Goal: Information Seeking & Learning: Understand process/instructions

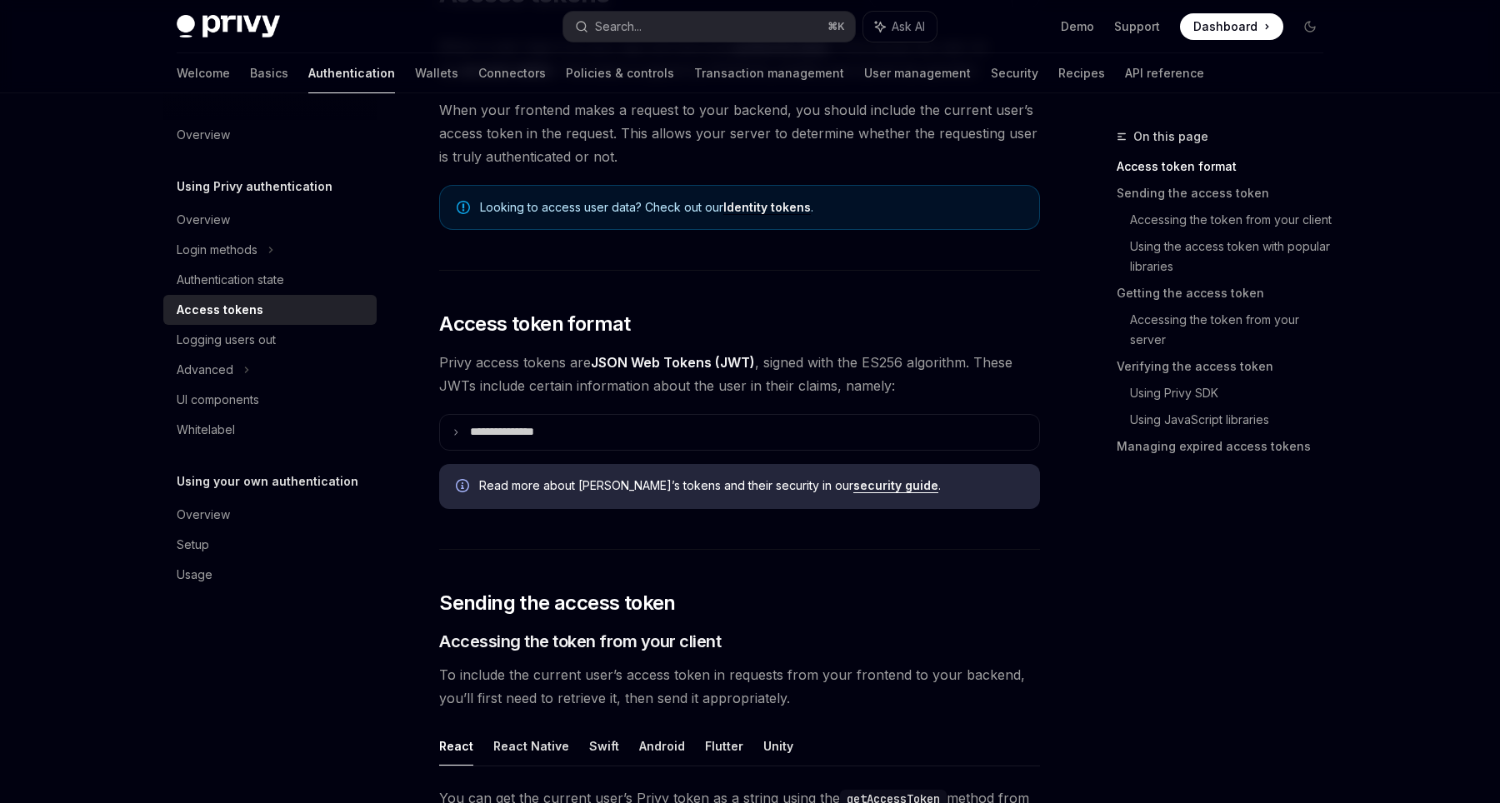
scroll to position [184, 0]
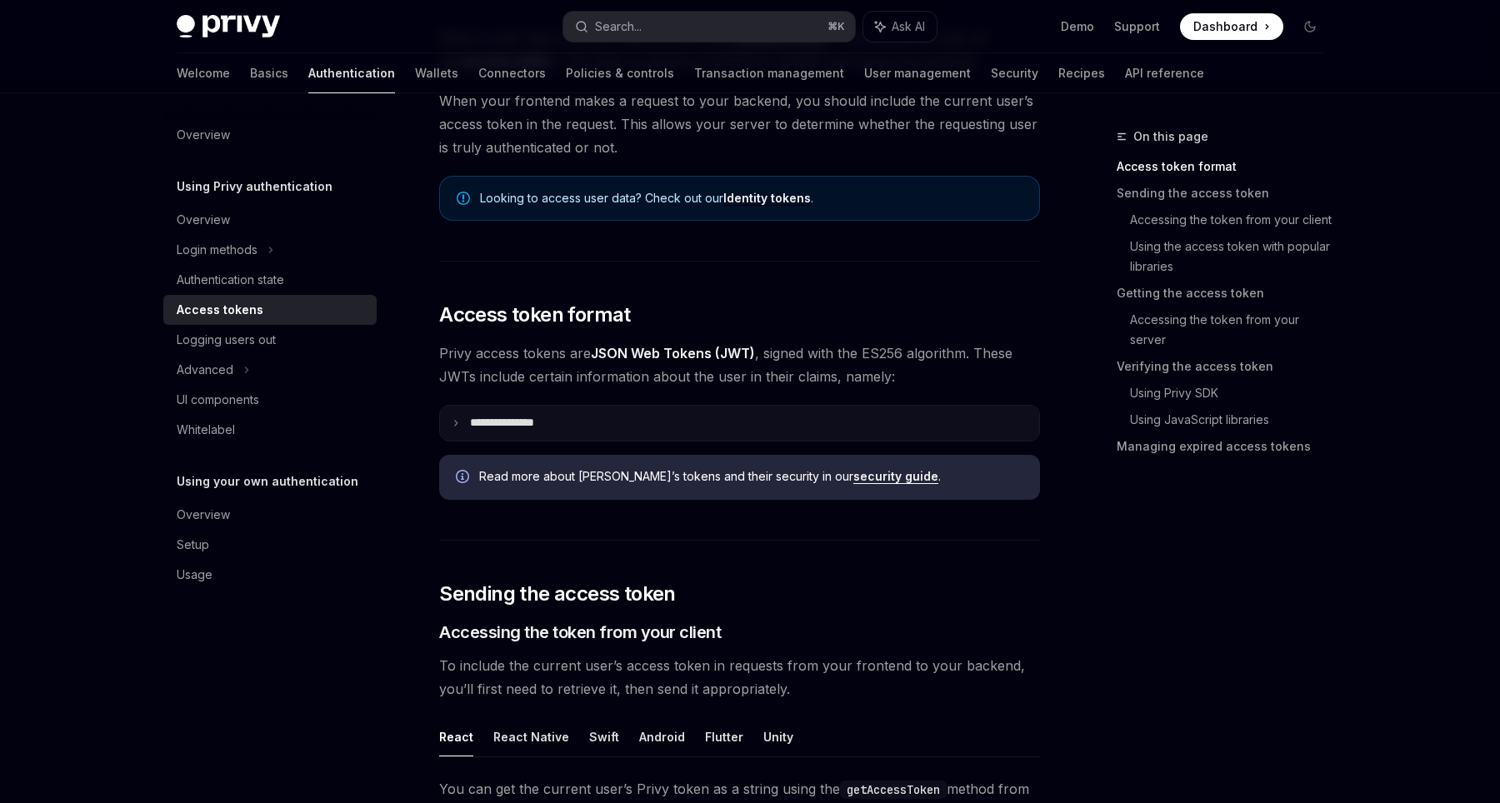
click at [450, 415] on summary "**********" at bounding box center [739, 423] width 599 height 35
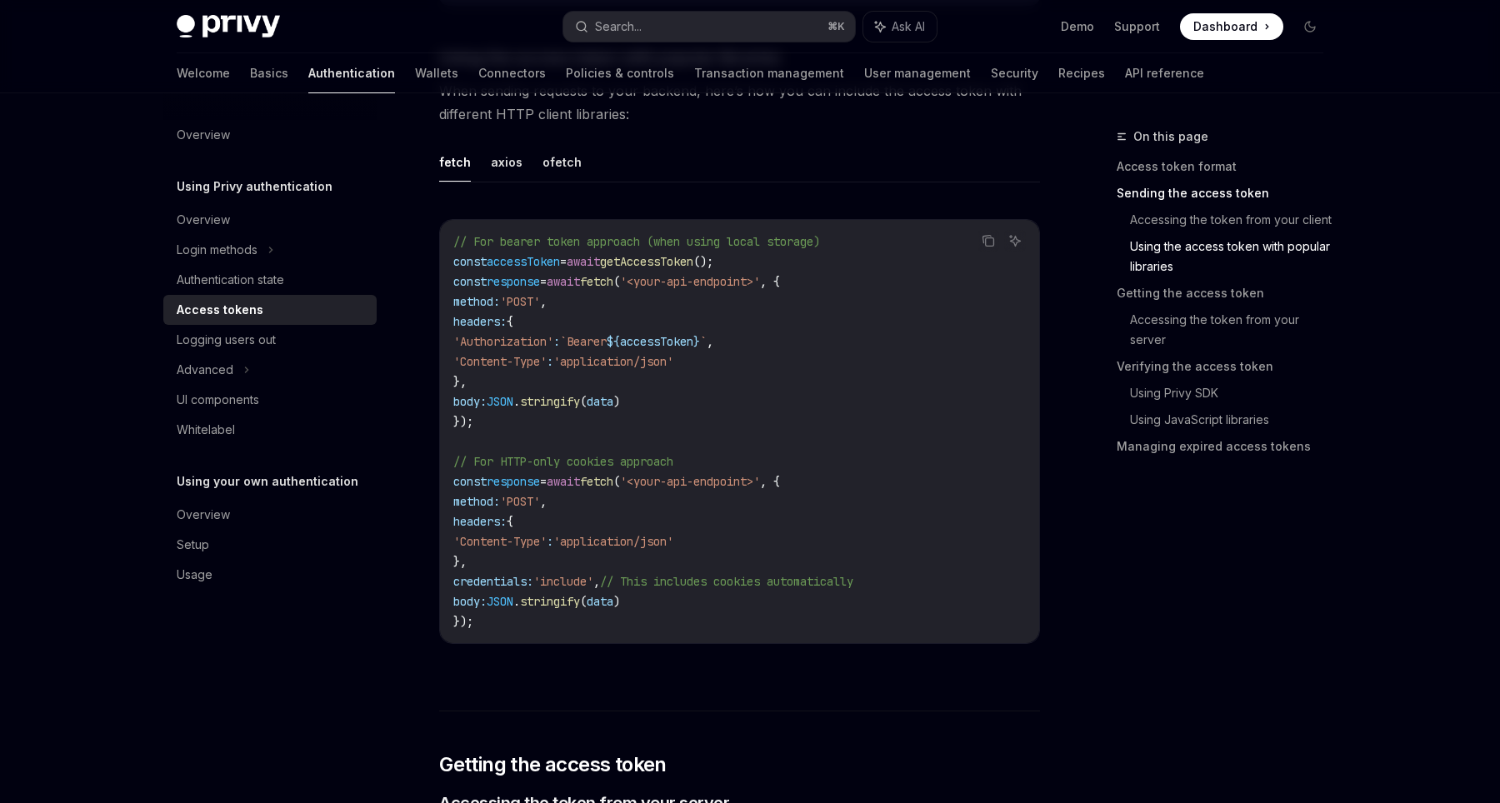
scroll to position [2051, 0]
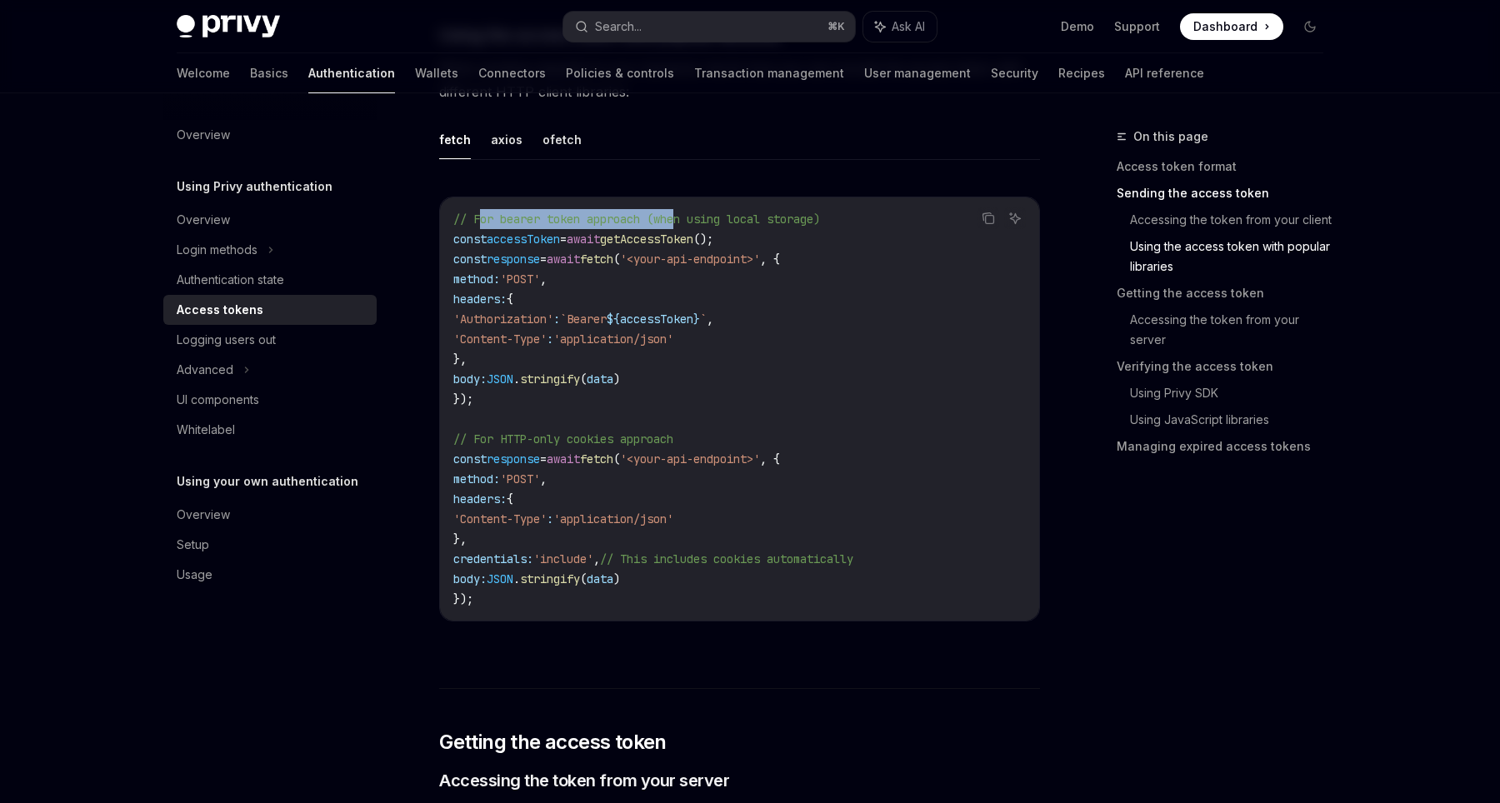
drag, startPoint x: 479, startPoint y: 211, endPoint x: 681, endPoint y: 218, distance: 201.8
click at [681, 219] on span "// For bearer token approach (when using local storage)" at bounding box center [636, 219] width 367 height 15
click at [724, 226] on code "// For bearer token approach (when using local storage) const accessToken = awa…" at bounding box center [739, 409] width 573 height 400
click at [758, 275] on code "// For bearer token approach (when using local storage) const accessToken = awa…" at bounding box center [739, 409] width 573 height 400
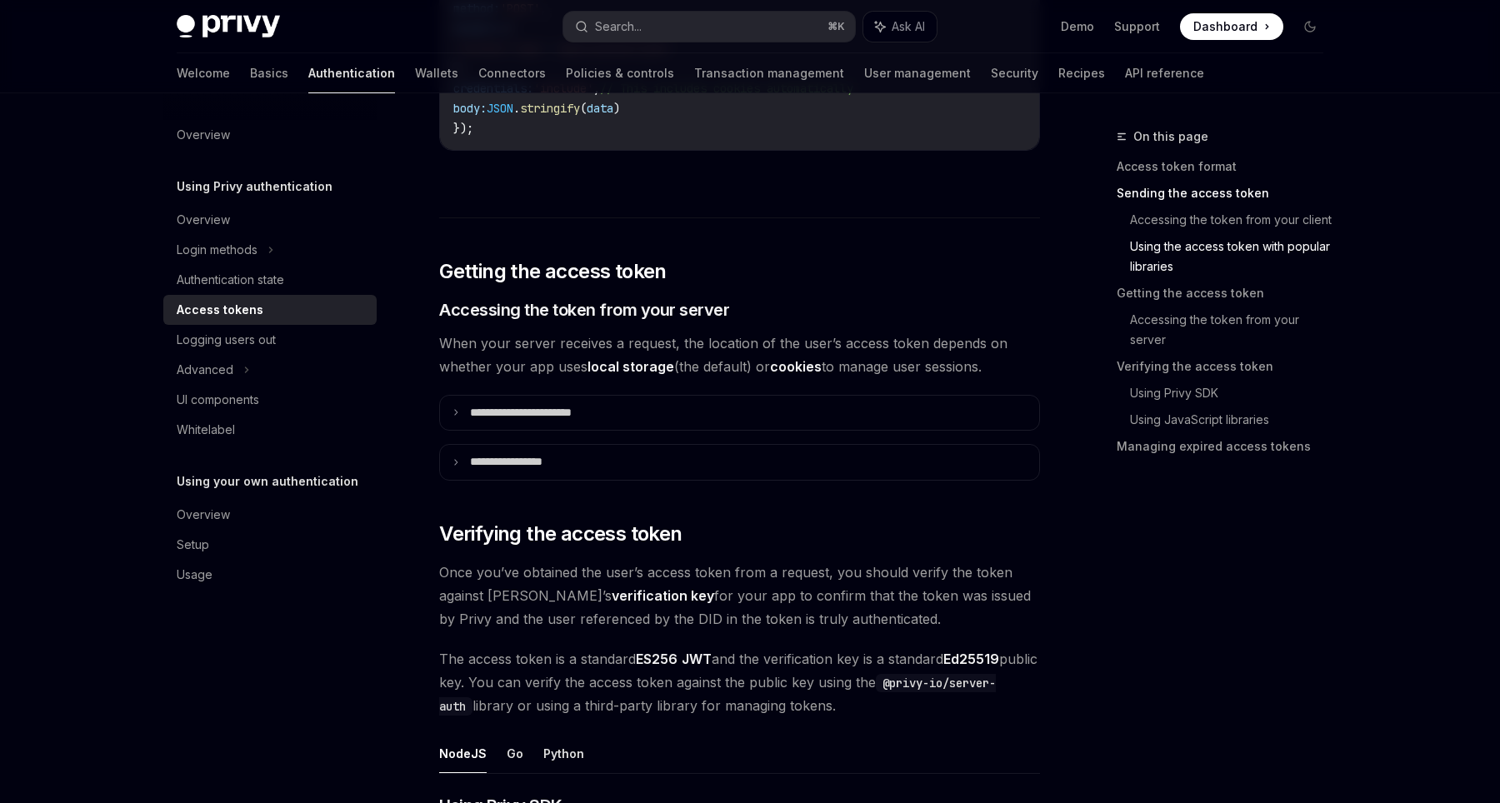
scroll to position [2637, 0]
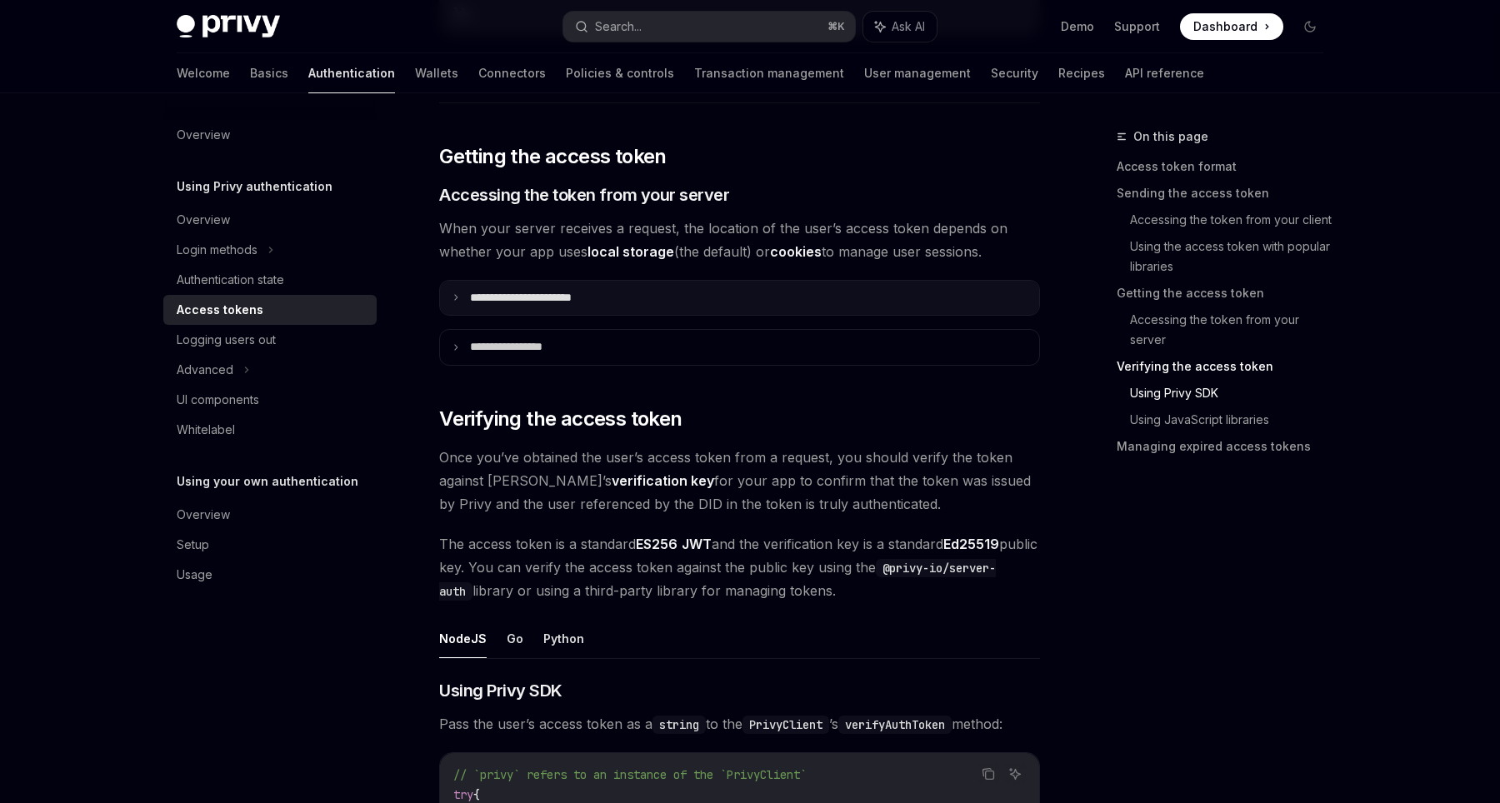
click at [502, 298] on p "**********" at bounding box center [539, 298] width 139 height 15
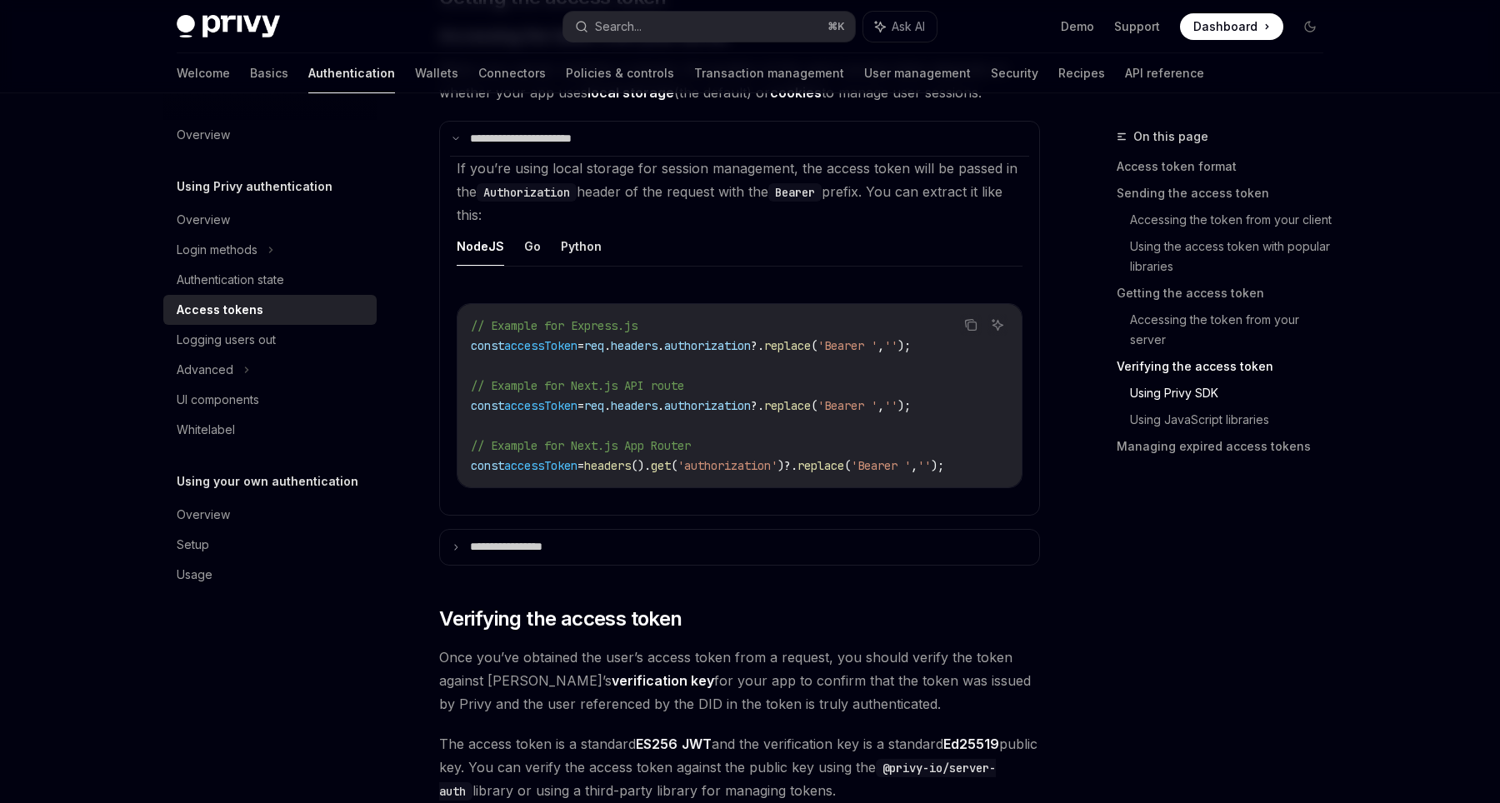
scroll to position [2791, 0]
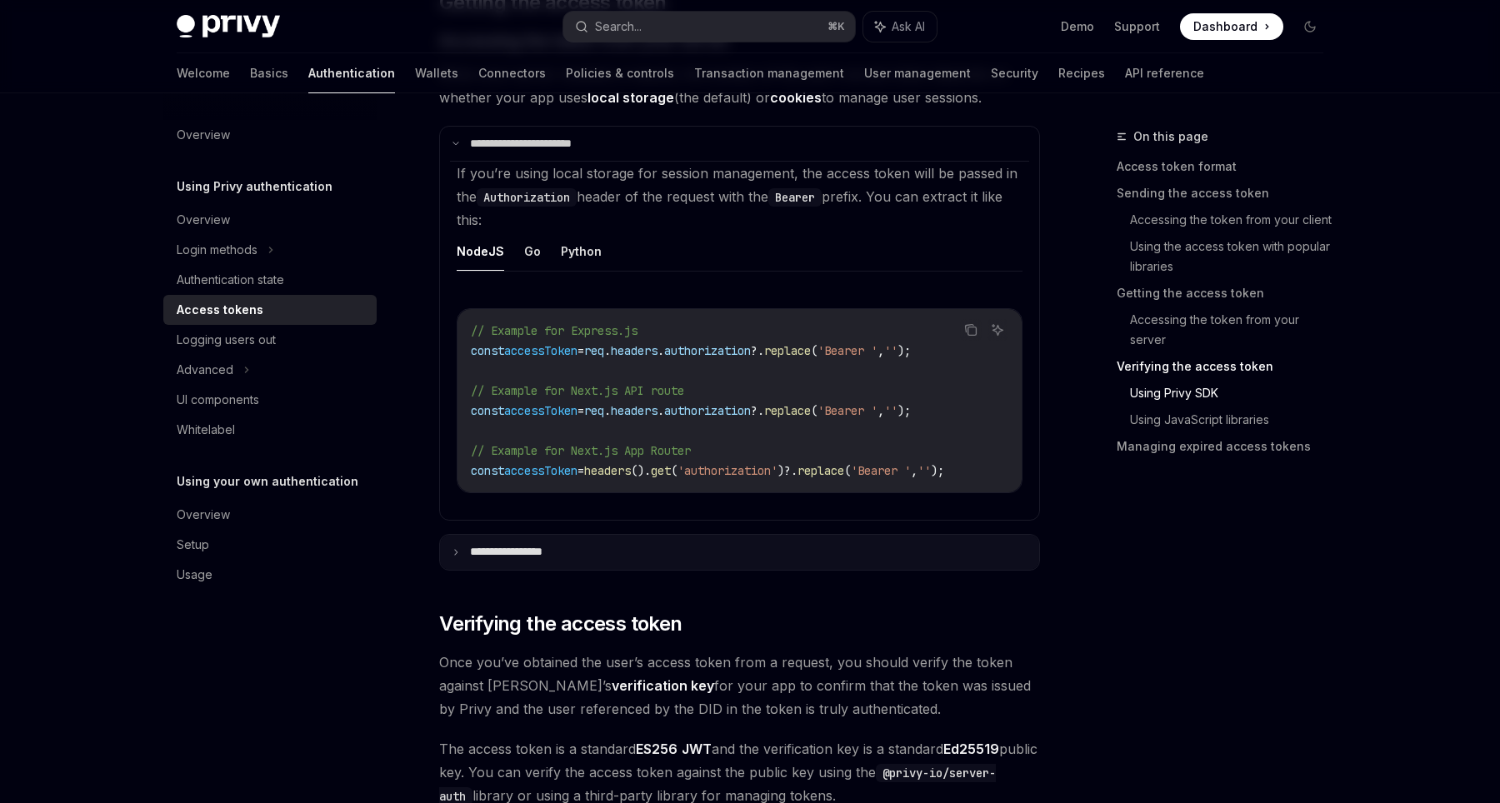
click at [521, 567] on summary "**********" at bounding box center [739, 552] width 599 height 35
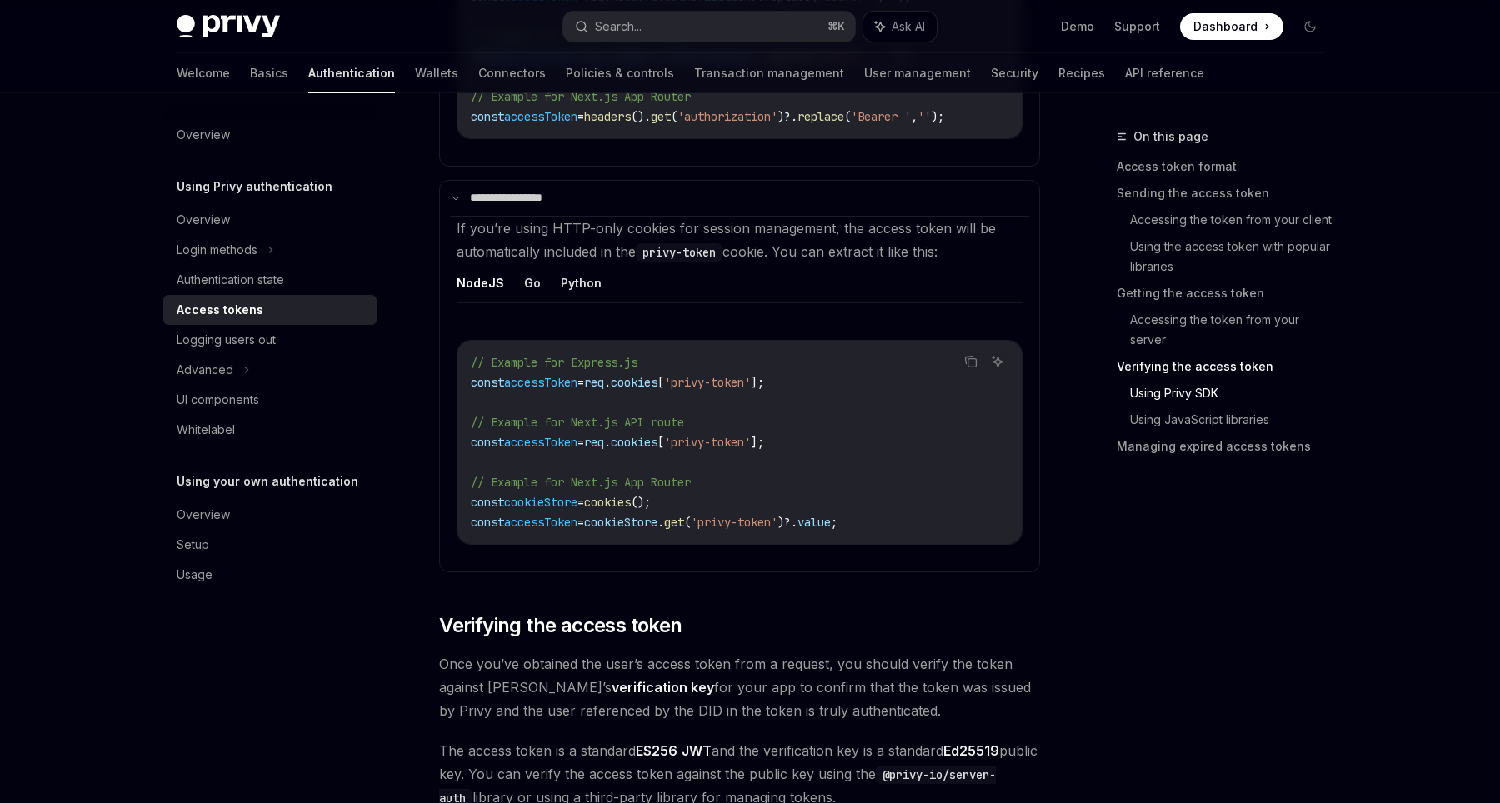
scroll to position [3138, 0]
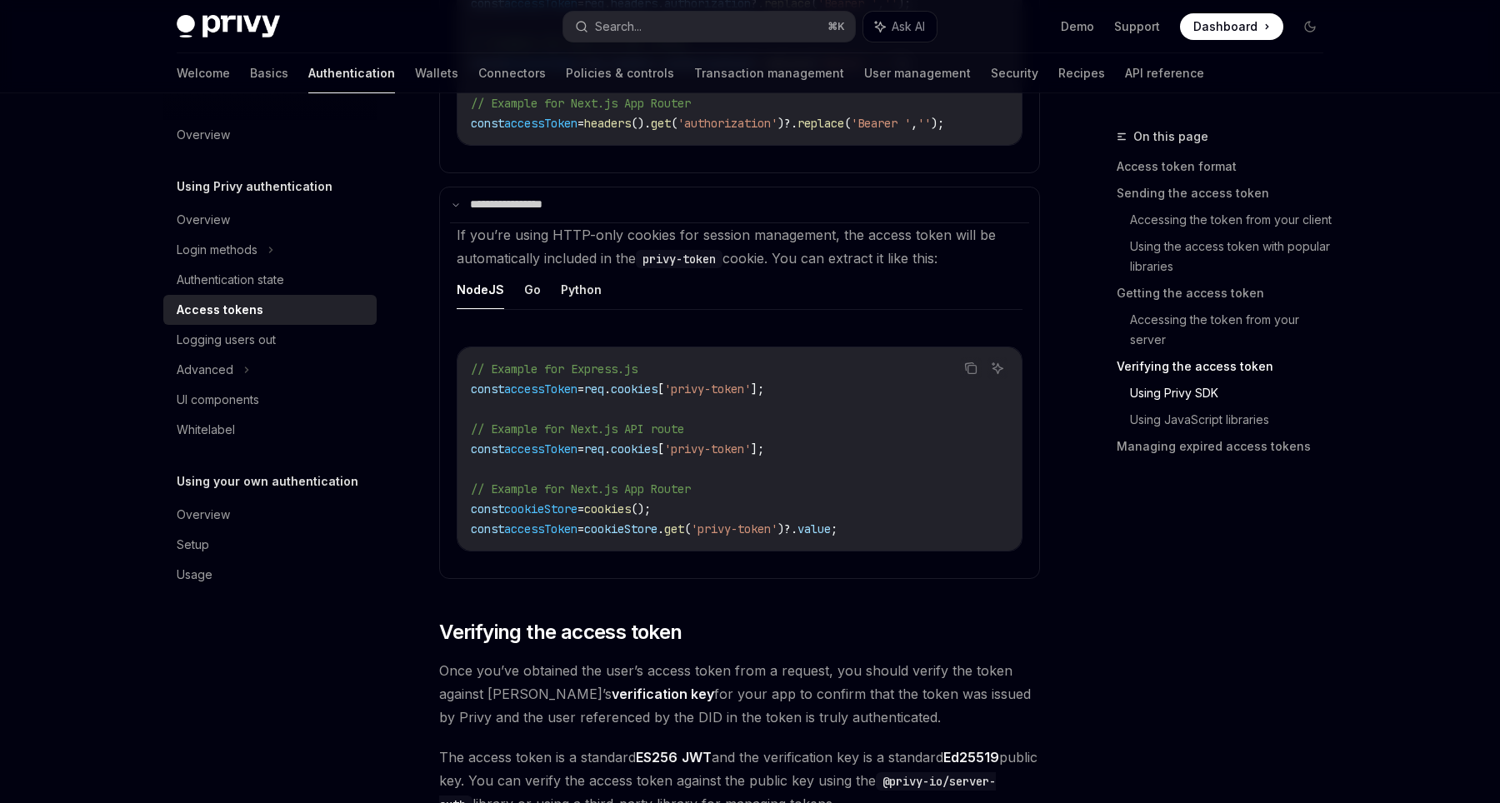
drag, startPoint x: 581, startPoint y: 247, endPoint x: 697, endPoint y: 246, distance: 115.8
click at [698, 246] on span "If you’re using HTTP-only cookies for session management, the access token will…" at bounding box center [726, 247] width 539 height 40
click at [729, 243] on span "If you’re using HTTP-only cookies for session management, the access token will…" at bounding box center [726, 247] width 539 height 40
click at [754, 259] on span "If you’re using HTTP-only cookies for session management, the access token will…" at bounding box center [726, 247] width 539 height 40
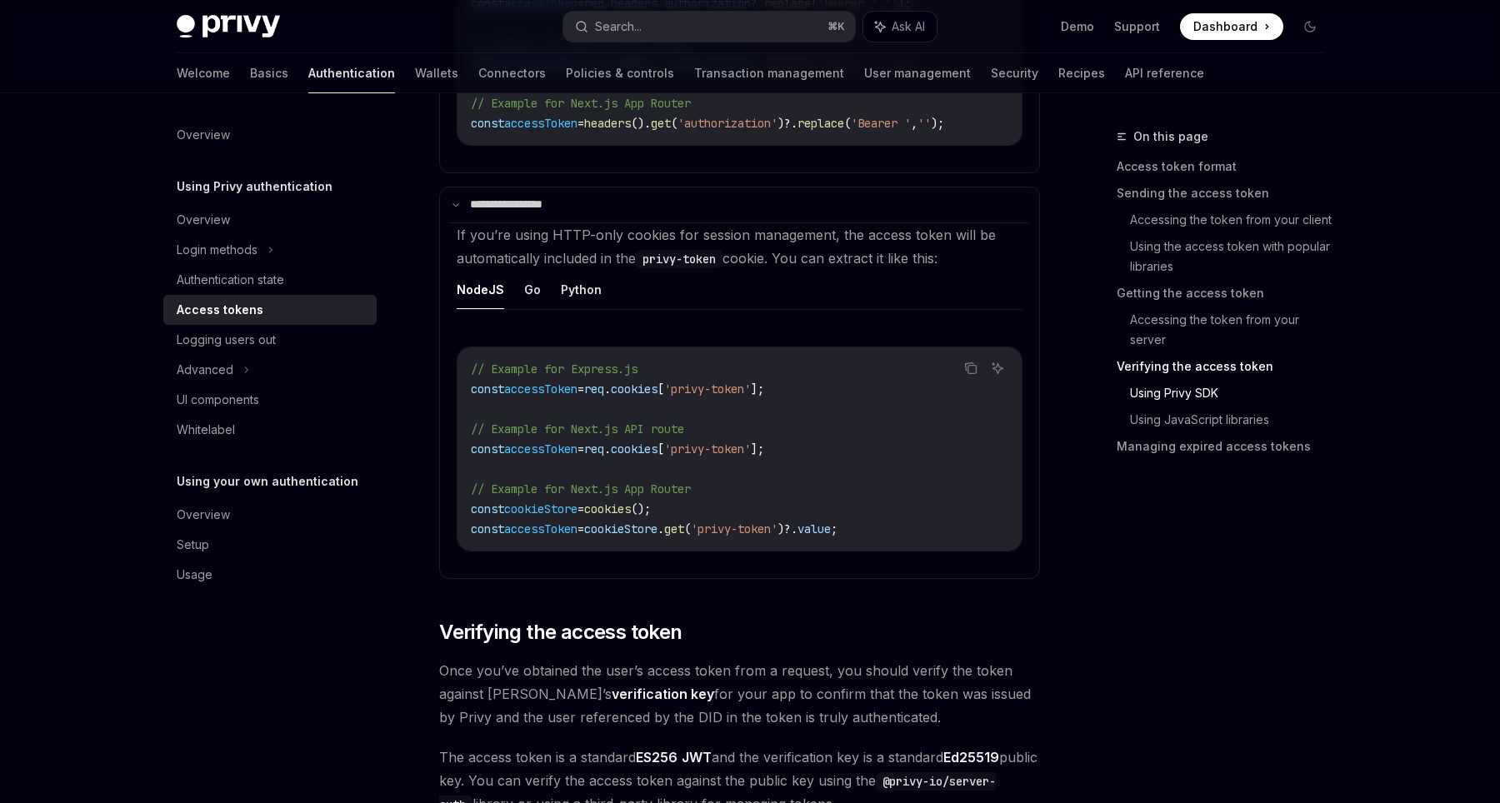
click at [779, 262] on span "If you’re using HTTP-only cookies for session management, the access token will…" at bounding box center [726, 247] width 539 height 40
click at [823, 263] on span "If you’re using HTTP-only cookies for session management, the access token will…" at bounding box center [726, 247] width 539 height 40
click at [818, 646] on h2 "​ Verifying the access token" at bounding box center [739, 632] width 601 height 27
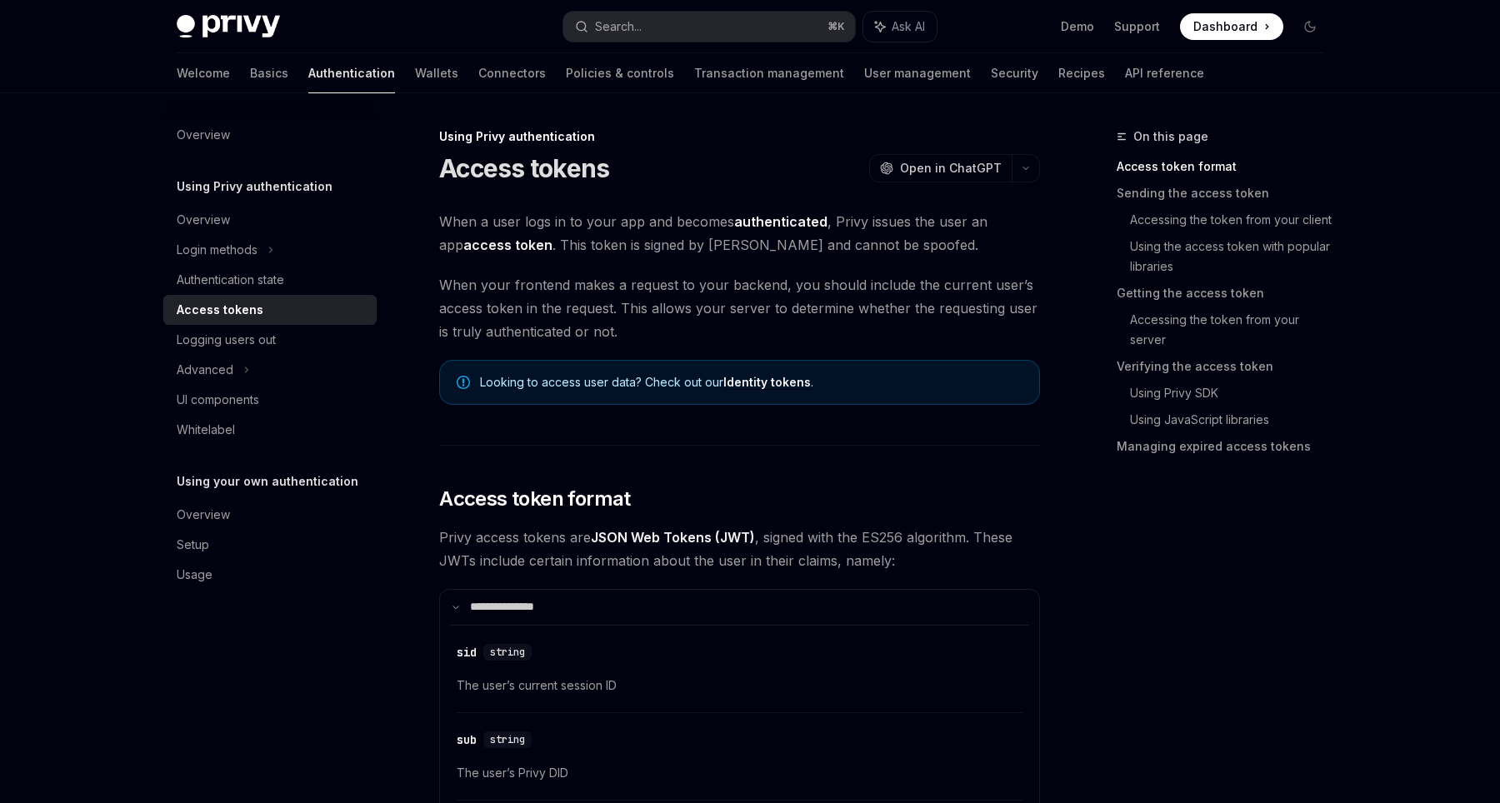
scroll to position [0, 0]
click at [578, 383] on span "Looking to access user data? Check out our Identity tokens ." at bounding box center [751, 382] width 543 height 17
click at [569, 223] on span "When a user logs in to your app and becomes authenticated , Privy issues the us…" at bounding box center [739, 233] width 601 height 47
click at [744, 221] on strong "authenticated" at bounding box center [780, 221] width 93 height 17
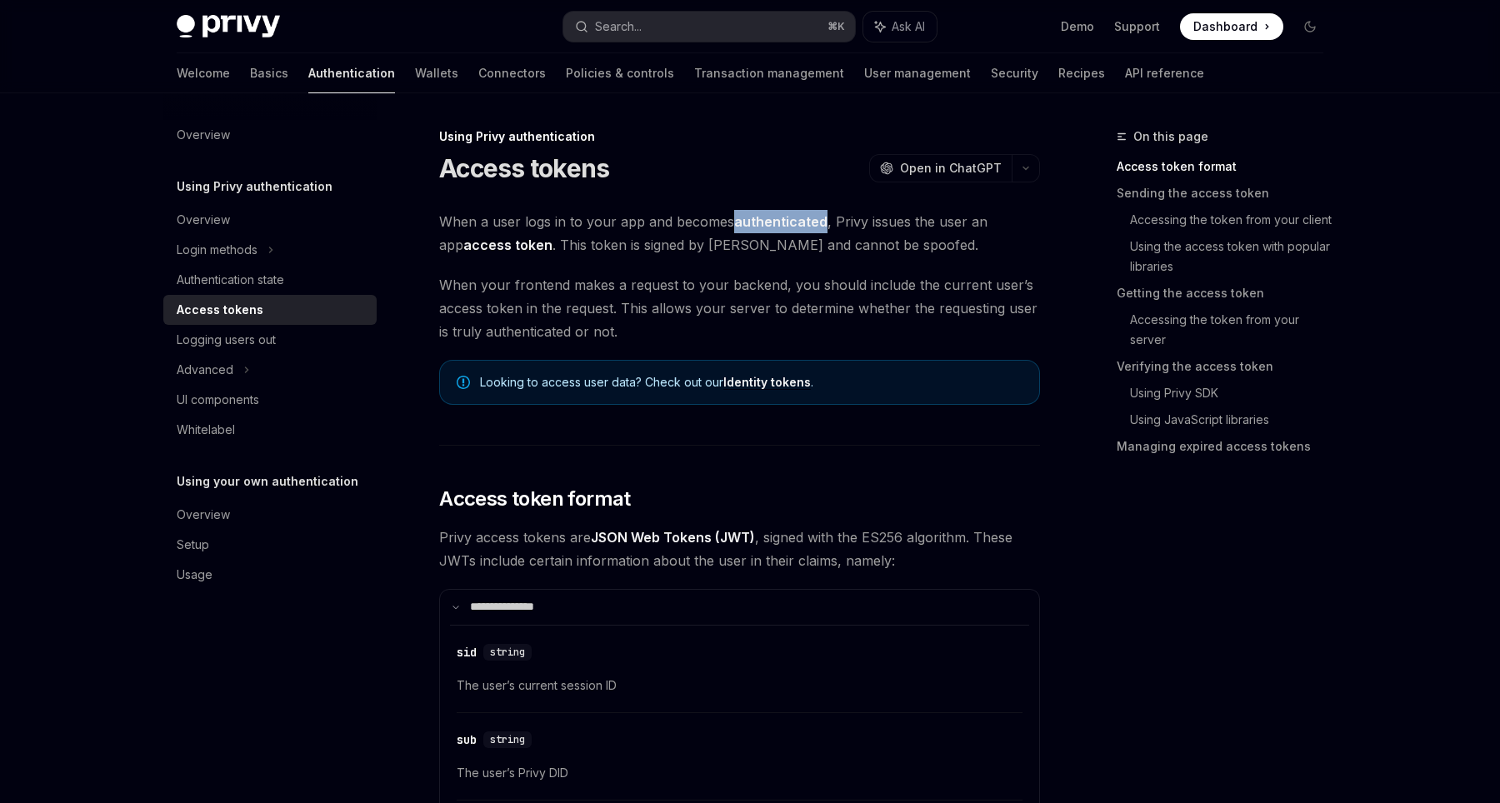
click at [744, 221] on strong "authenticated" at bounding box center [780, 221] width 93 height 17
click at [585, 276] on span "When your frontend makes a request to your backend, you should include the curr…" at bounding box center [739, 308] width 601 height 70
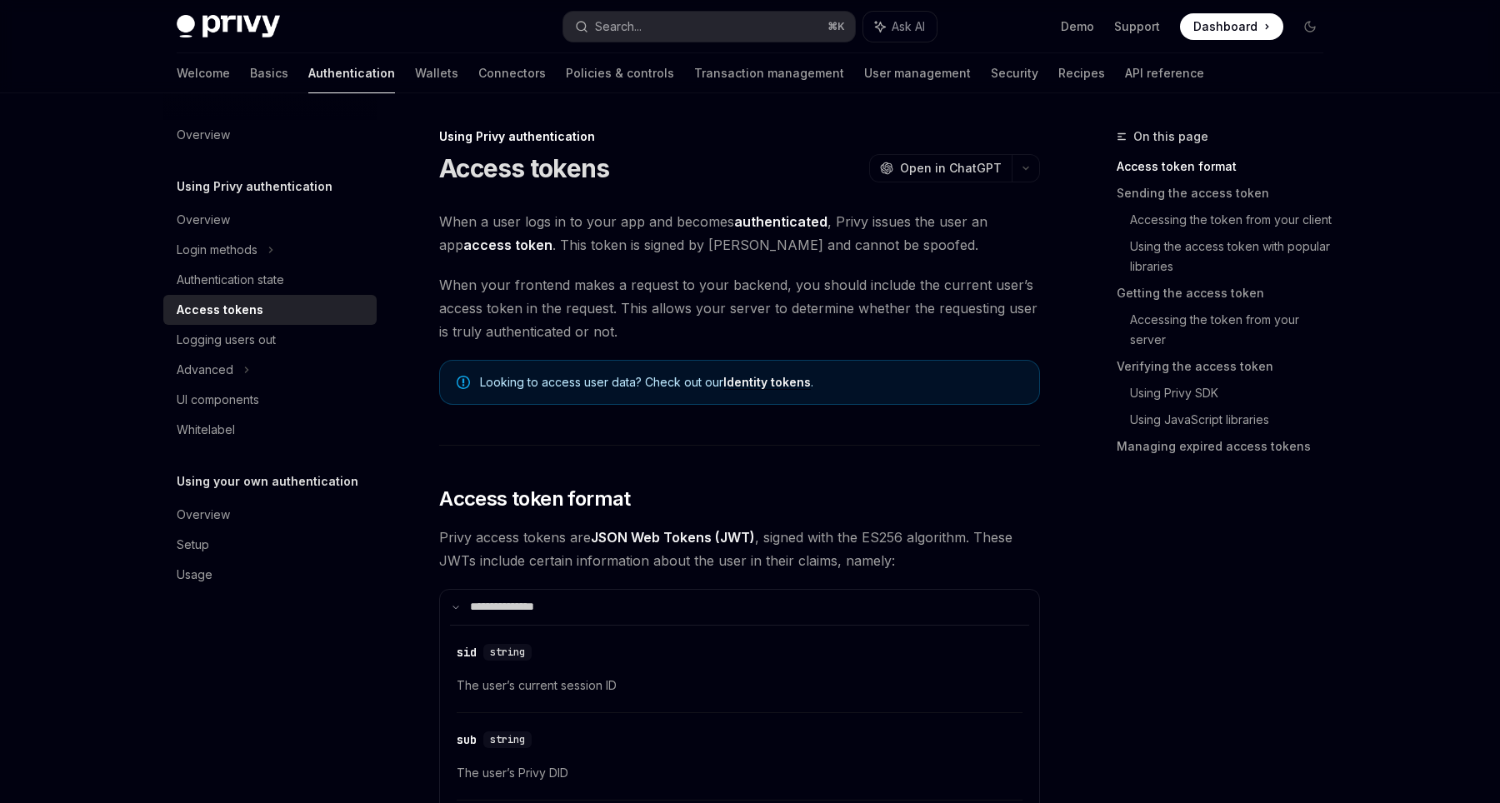
click at [642, 285] on span "When your frontend makes a request to your backend, you should include the curr…" at bounding box center [739, 308] width 601 height 70
click at [723, 294] on span "When your frontend makes a request to your backend, you should include the curr…" at bounding box center [739, 308] width 601 height 70
drag, startPoint x: 595, startPoint y: 247, endPoint x: 751, endPoint y: 247, distance: 155.8
click at [752, 247] on span "When a user logs in to your app and becomes authenticated , Privy issues the us…" at bounding box center [739, 233] width 601 height 47
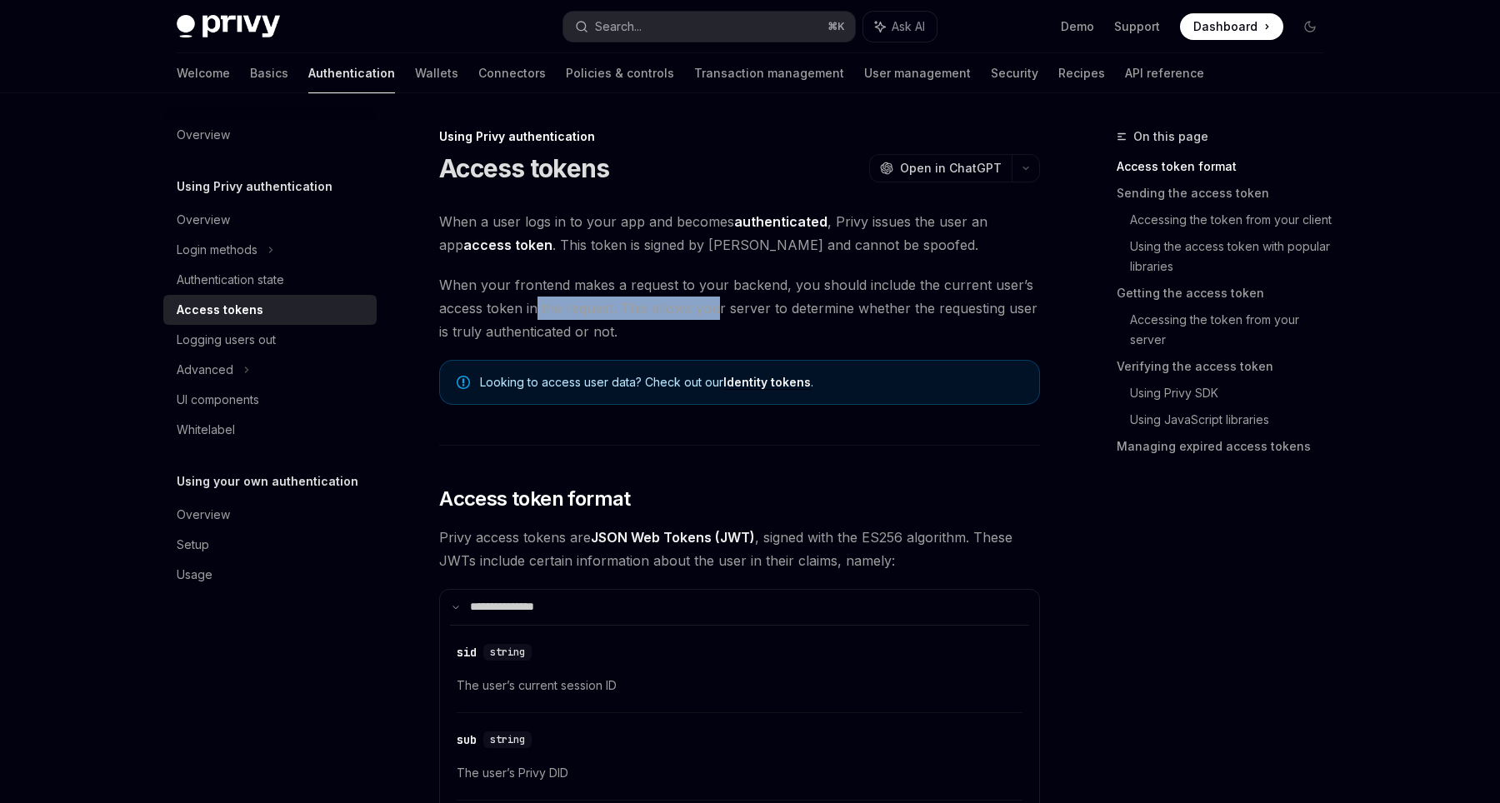
drag, startPoint x: 548, startPoint y: 297, endPoint x: 714, endPoint y: 294, distance: 165.9
click at [715, 295] on span "When your frontend makes a request to your backend, you should include the curr…" at bounding box center [739, 308] width 601 height 70
click at [653, 280] on span "When your frontend makes a request to your backend, you should include the curr…" at bounding box center [739, 308] width 601 height 70
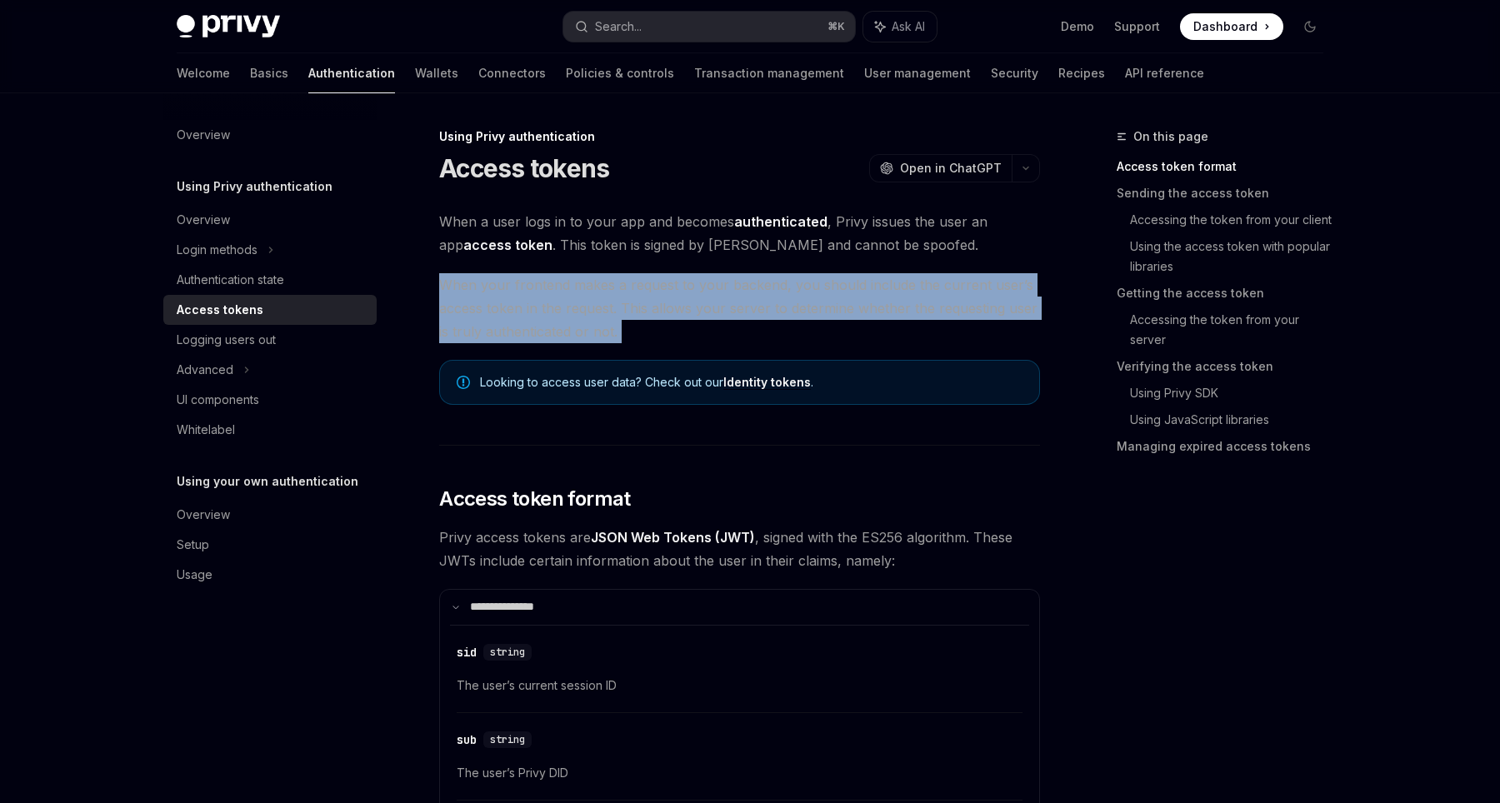
click at [653, 280] on span "When your frontend makes a request to your backend, you should include the curr…" at bounding box center [739, 308] width 601 height 70
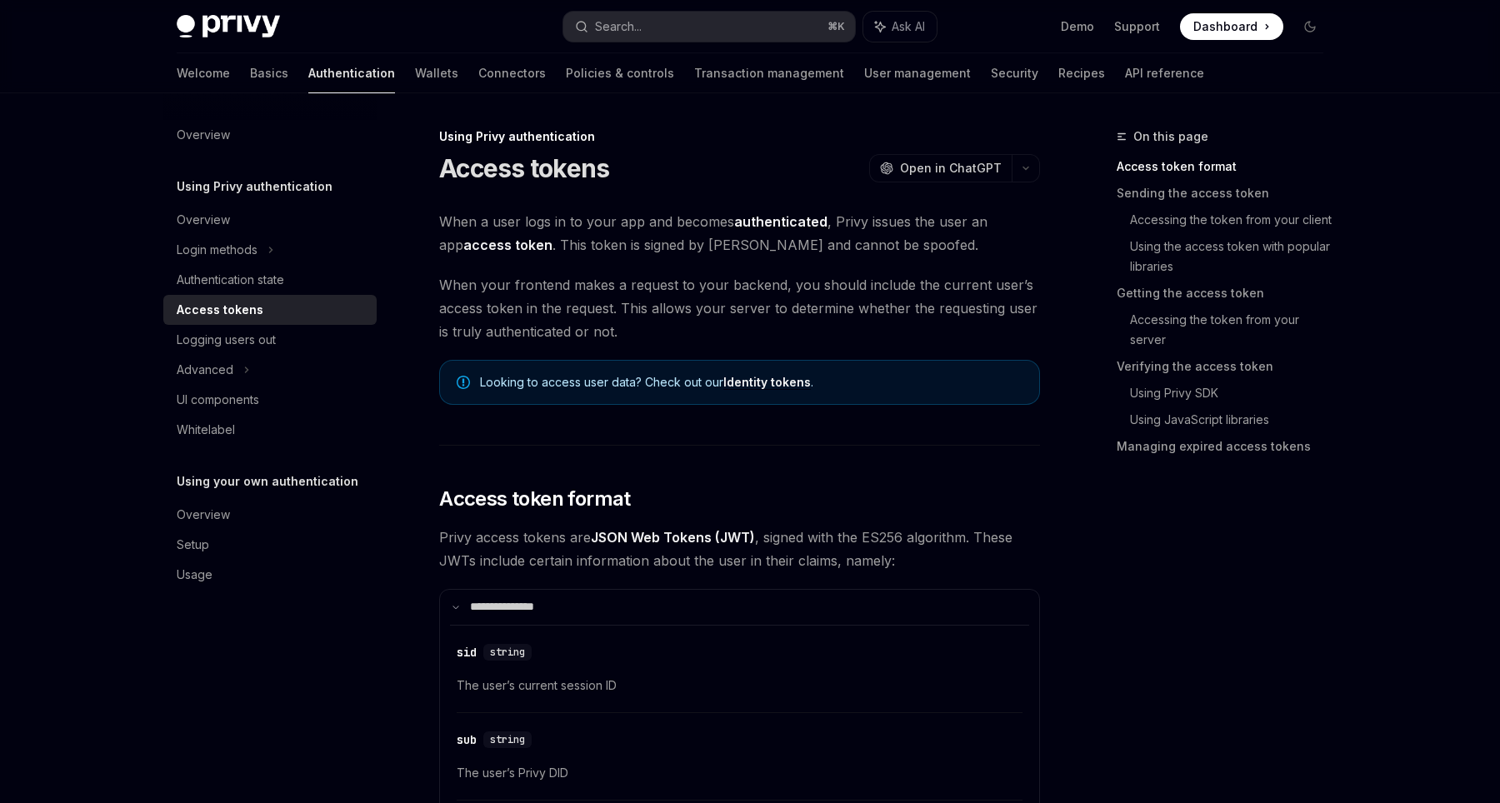
click at [762, 280] on span "When your frontend makes a request to your backend, you should include the curr…" at bounding box center [739, 308] width 601 height 70
click at [840, 284] on span "When your frontend makes a request to your backend, you should include the curr…" at bounding box center [739, 308] width 601 height 70
click at [900, 284] on span "When your frontend makes a request to your backend, you should include the curr…" at bounding box center [739, 308] width 601 height 70
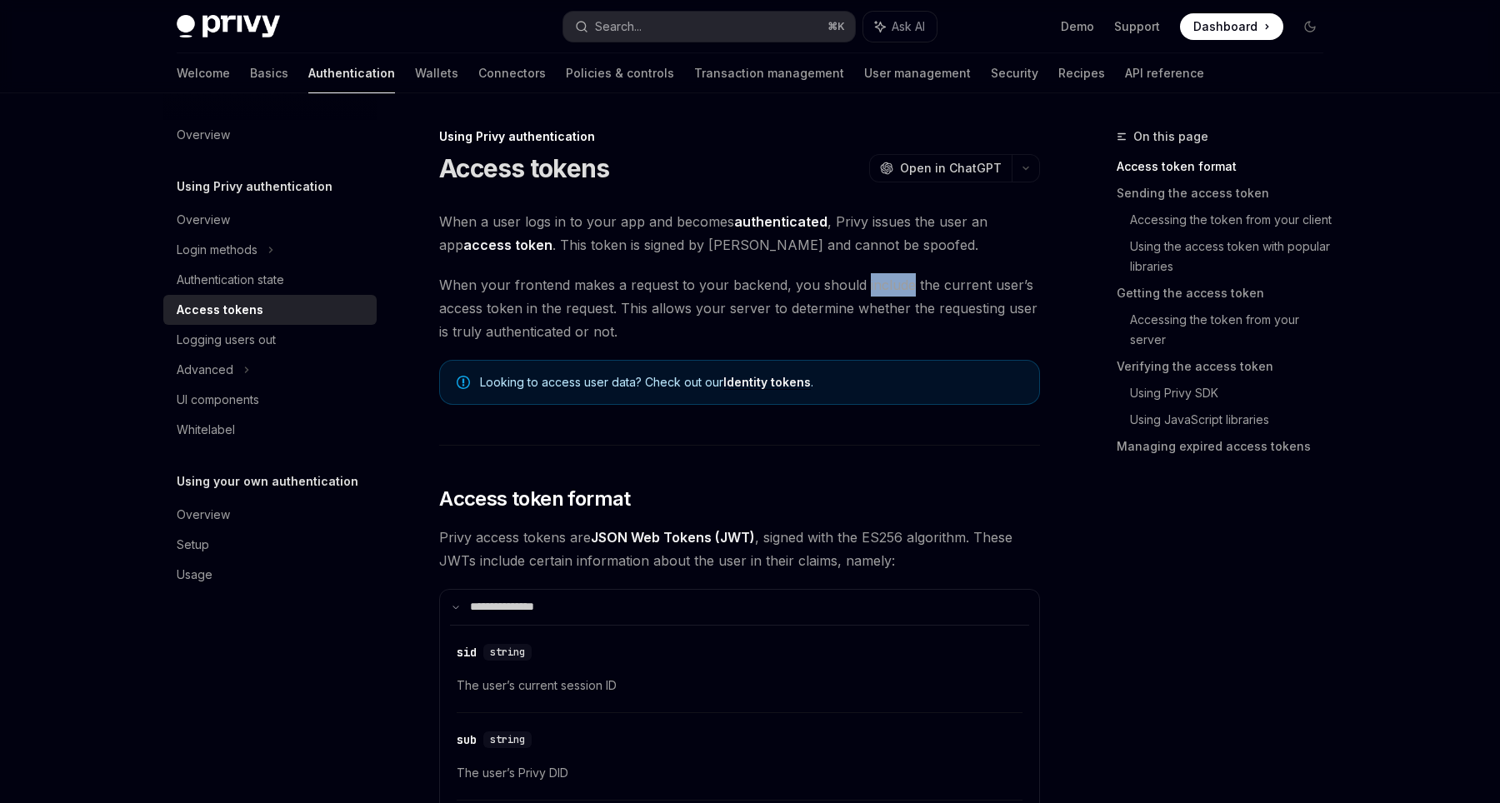
click at [900, 284] on span "When your frontend makes a request to your backend, you should include the curr…" at bounding box center [739, 308] width 601 height 70
click at [657, 321] on span "When your frontend makes a request to your backend, you should include the curr…" at bounding box center [739, 308] width 601 height 70
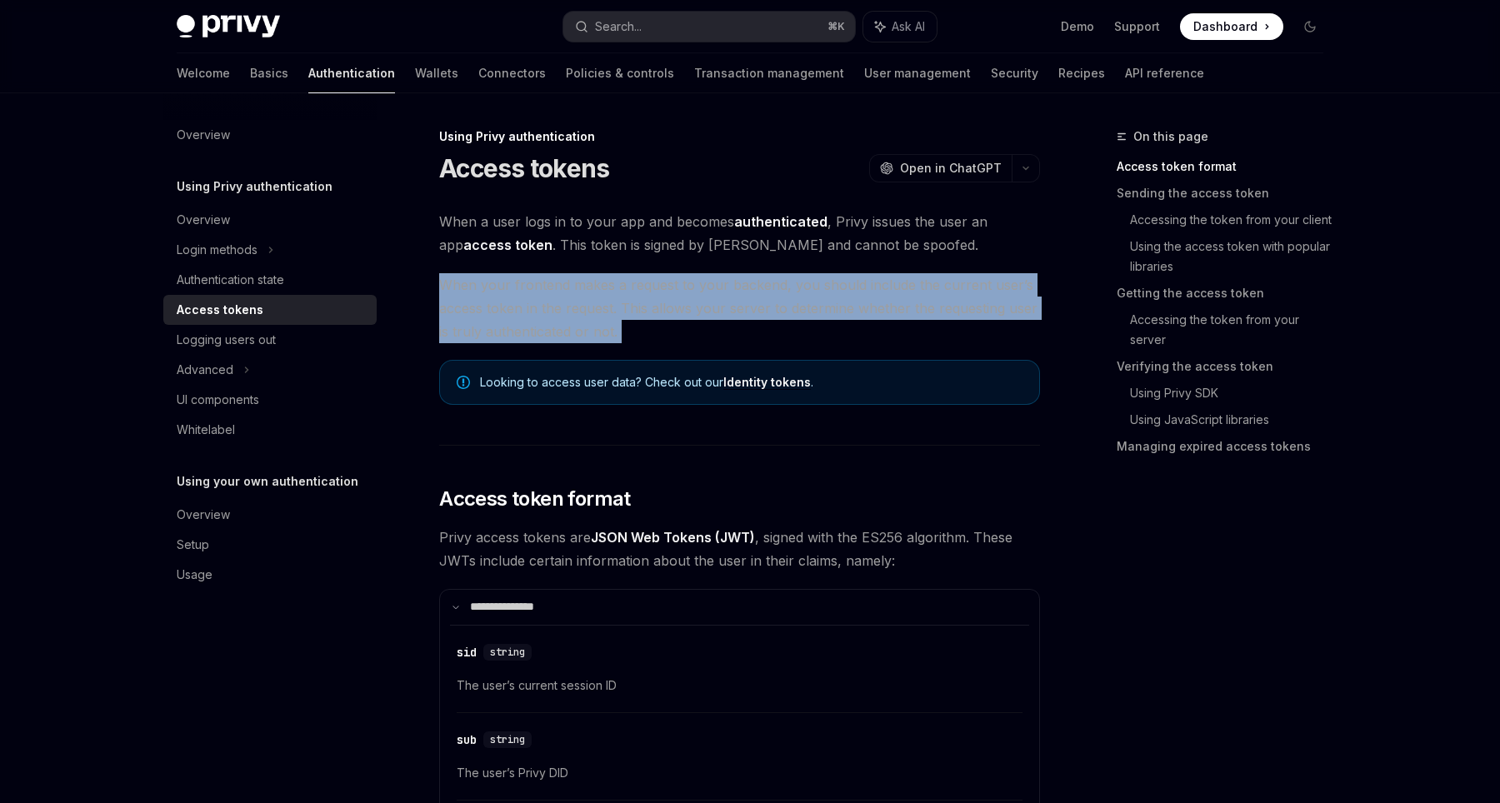
click at [657, 321] on span "When your frontend makes a request to your backend, you should include the curr…" at bounding box center [739, 308] width 601 height 70
click at [558, 305] on span "When your frontend makes a request to your backend, you should include the curr…" at bounding box center [739, 308] width 601 height 70
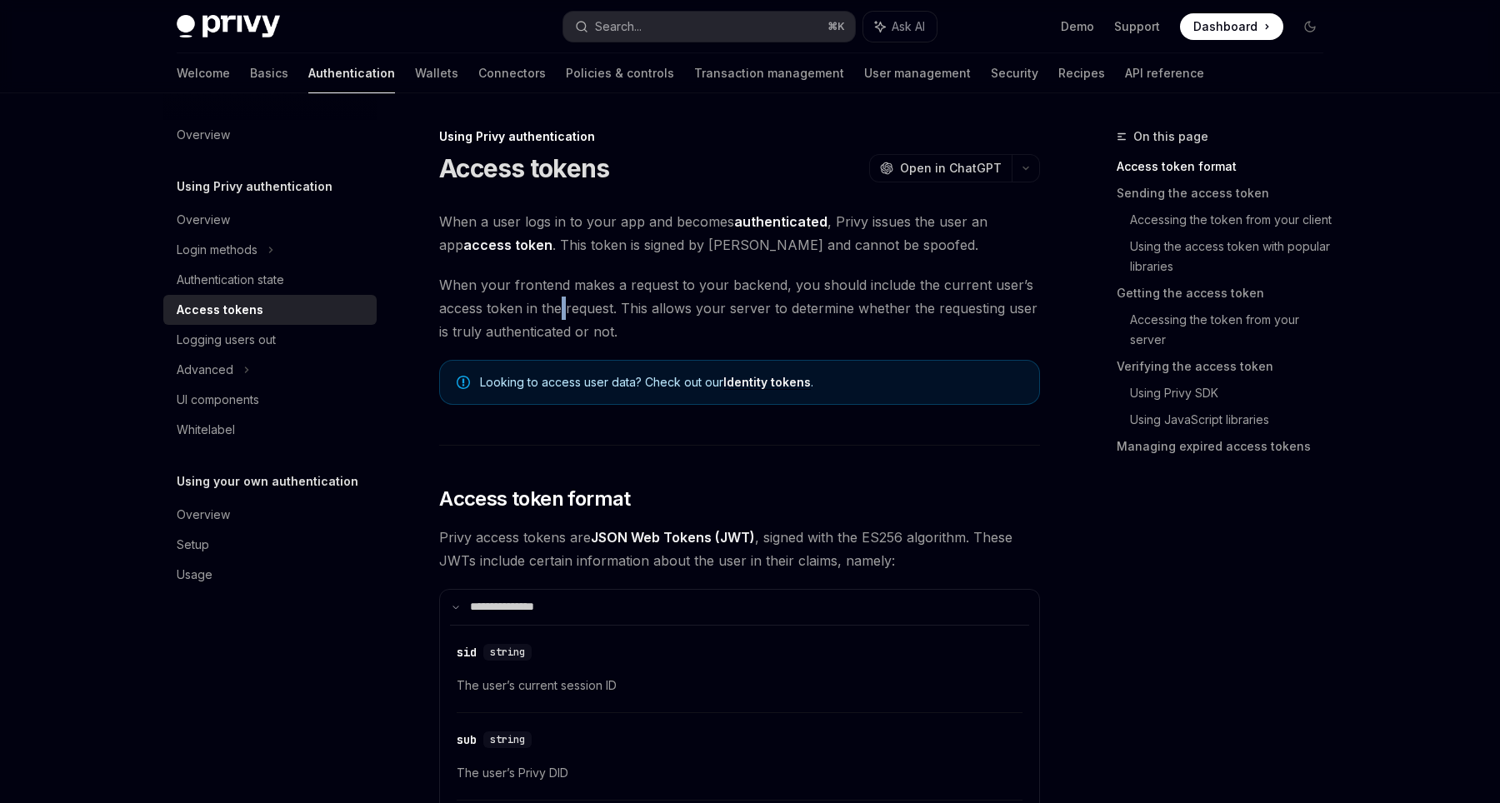
click at [558, 305] on span "When your frontend makes a request to your backend, you should include the curr…" at bounding box center [739, 308] width 601 height 70
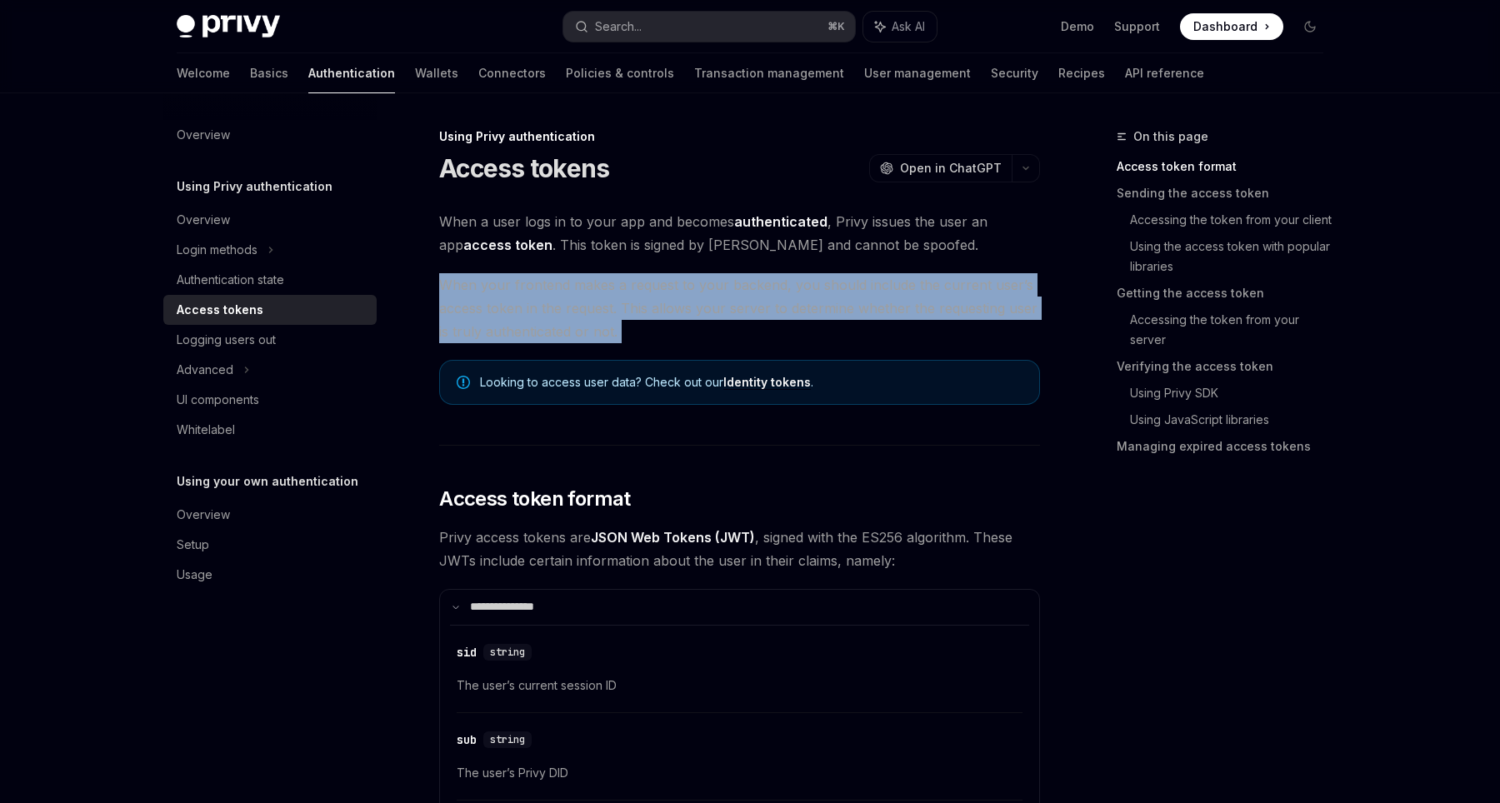
click at [558, 305] on span "When your frontend makes a request to your backend, you should include the curr…" at bounding box center [739, 308] width 601 height 70
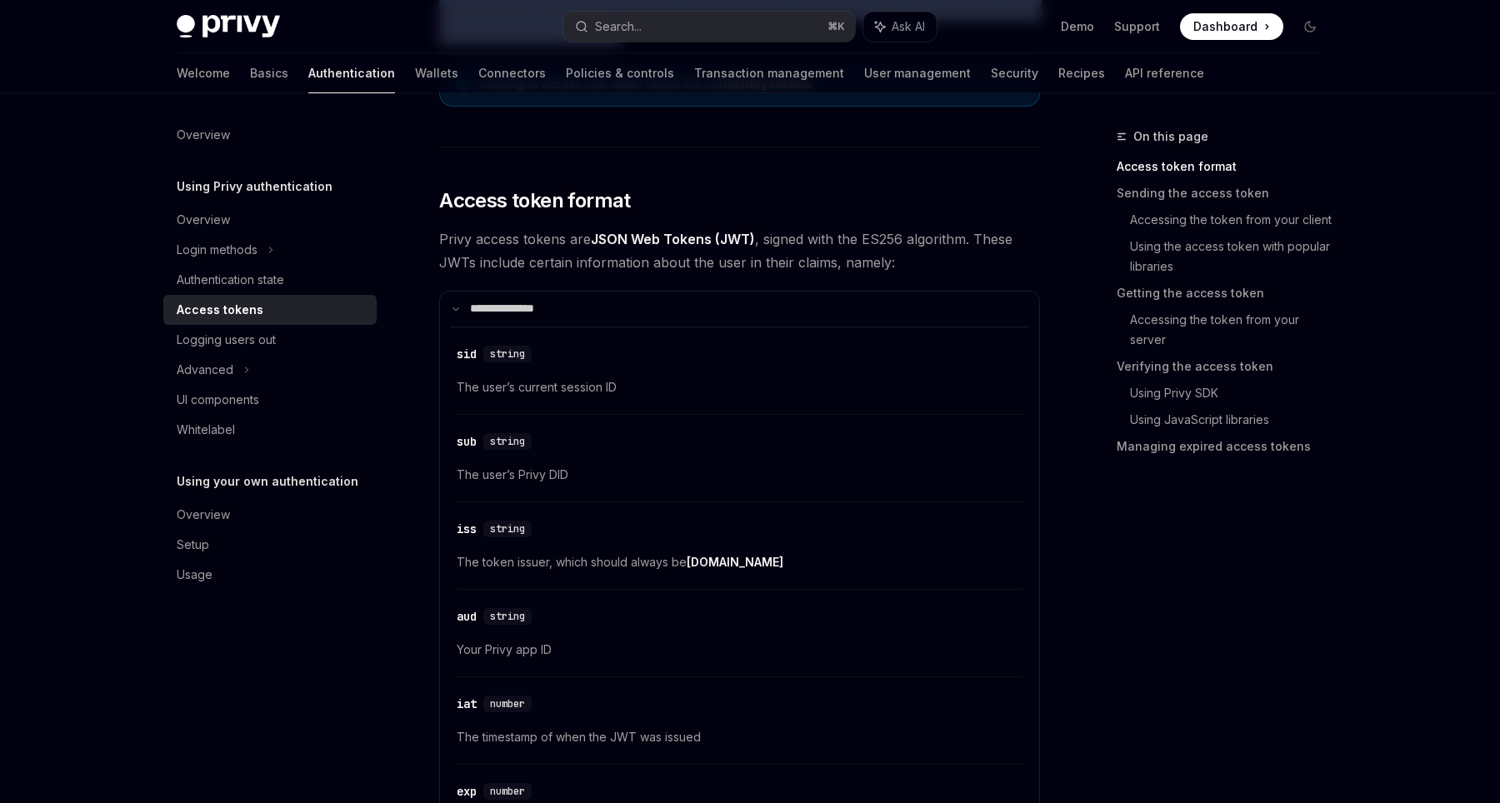
scroll to position [303, 0]
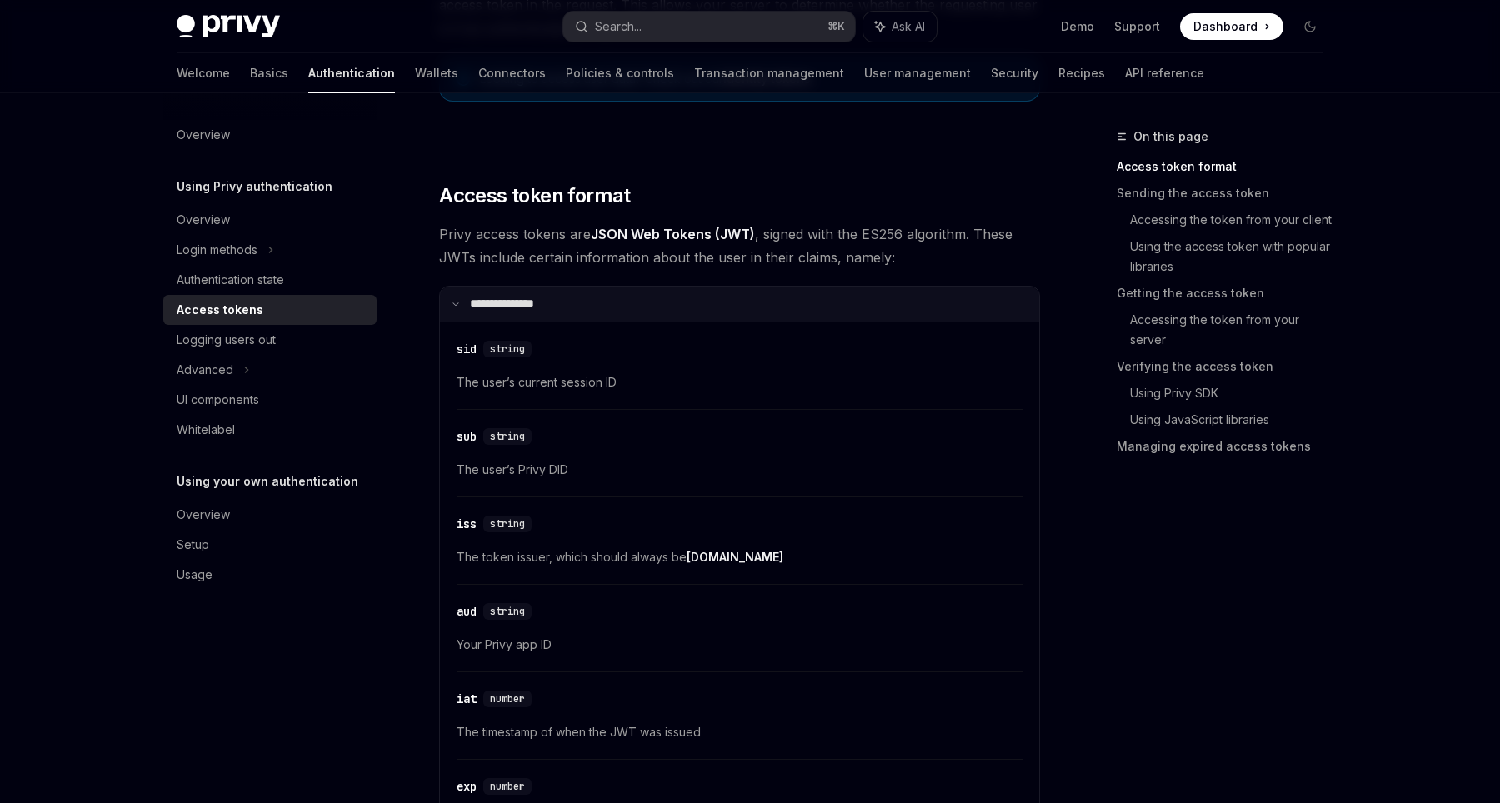
click at [461, 302] on summary "**********" at bounding box center [739, 304] width 599 height 35
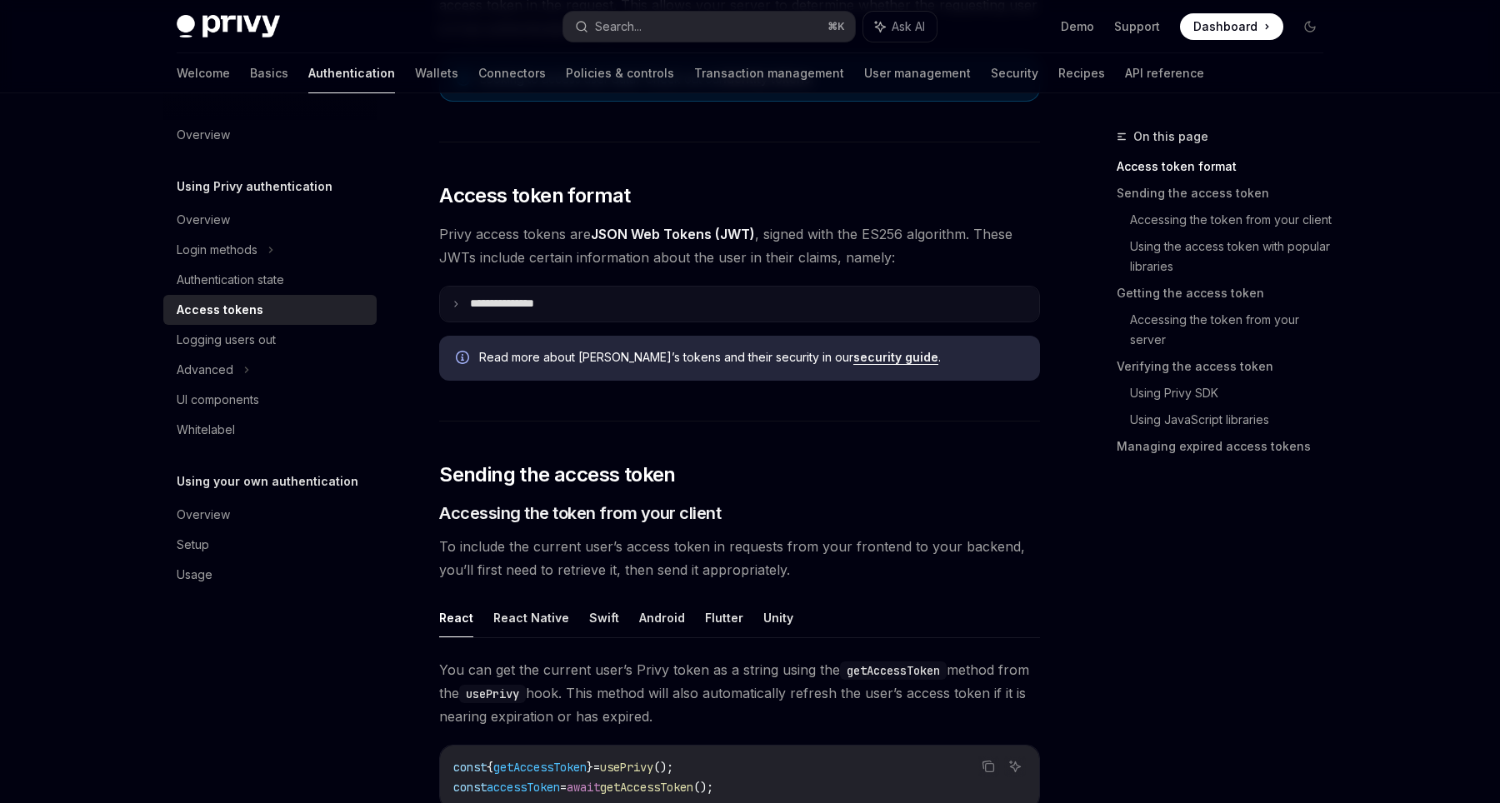
click at [464, 304] on summary "**********" at bounding box center [739, 304] width 599 height 35
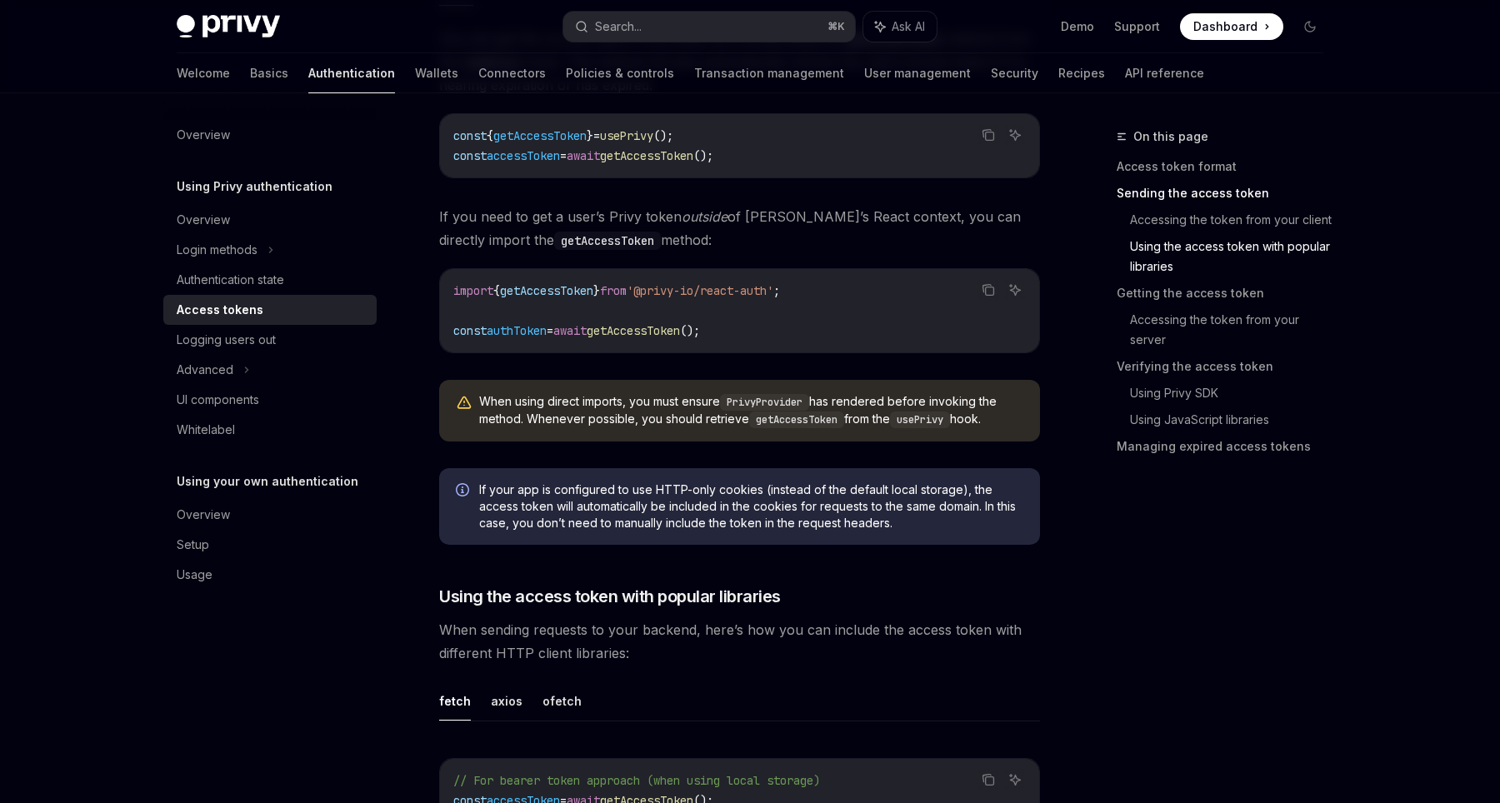
scroll to position [1504, 0]
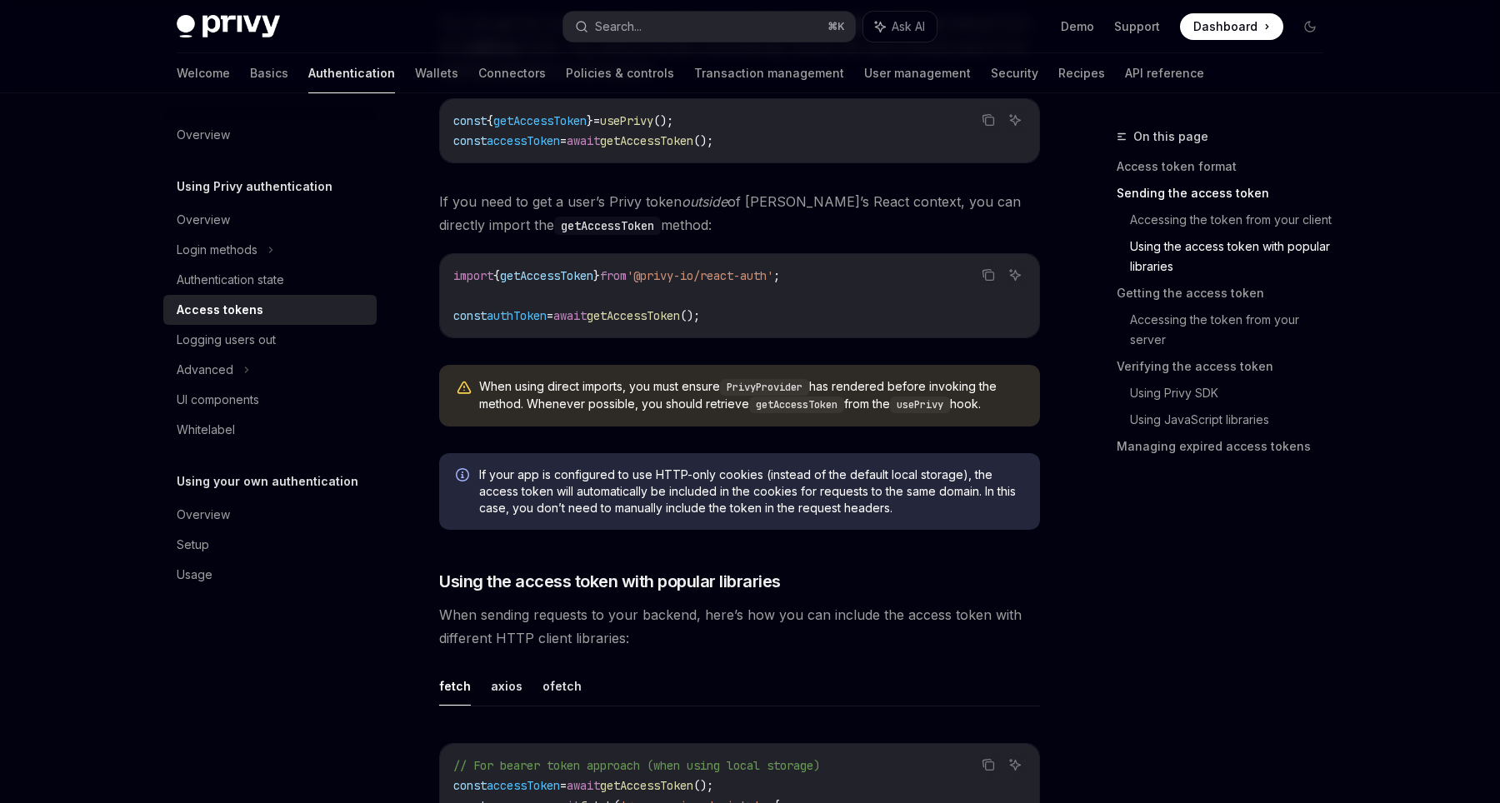
click at [578, 391] on span "When using direct imports, you must ensure PrivyProvider has rendered before in…" at bounding box center [751, 395] width 544 height 35
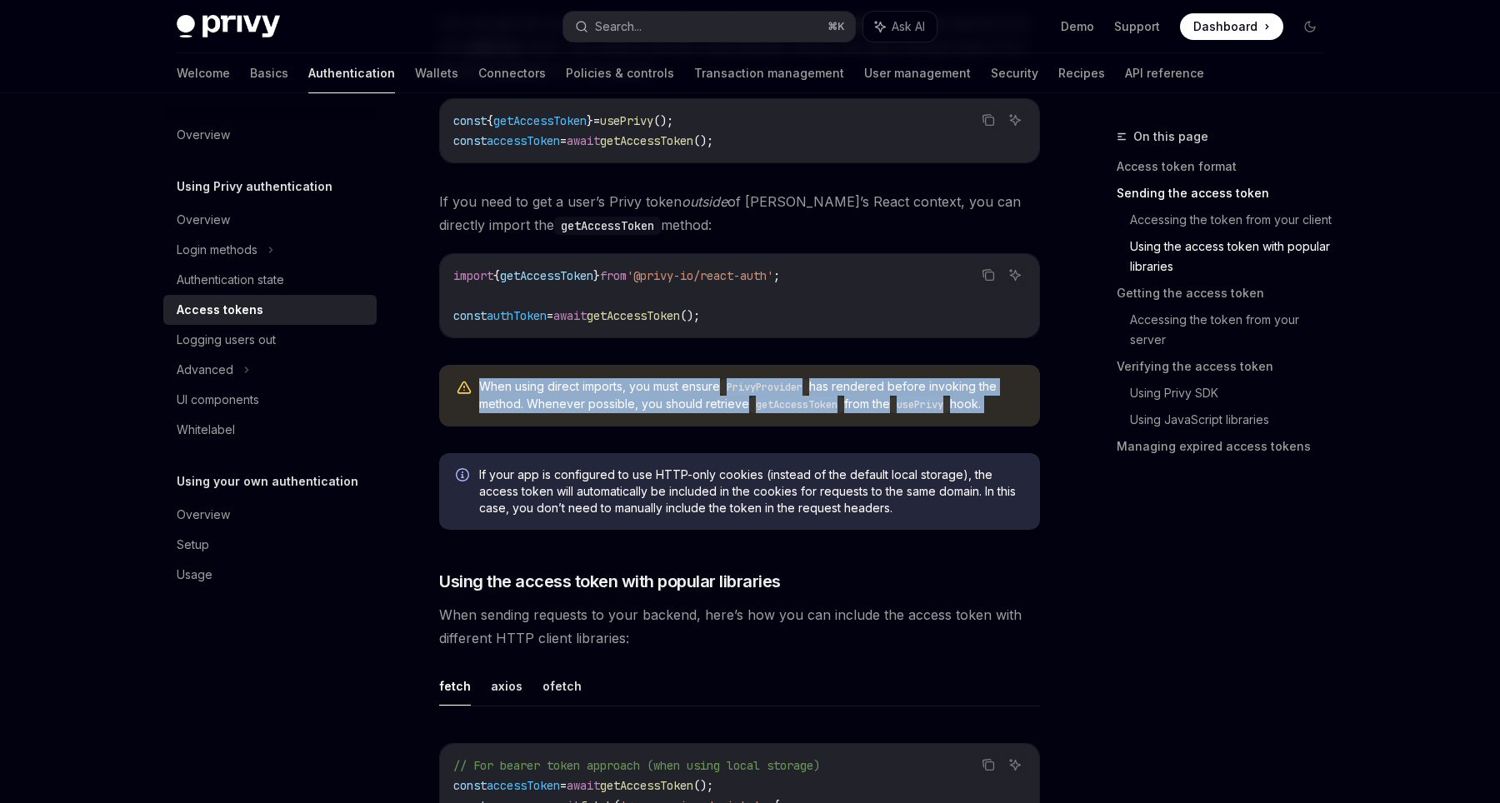
click at [578, 391] on span "When using direct imports, you must ensure PrivyProvider has rendered before in…" at bounding box center [751, 395] width 544 height 35
click at [638, 392] on span "When using direct imports, you must ensure PrivyProvider has rendered before in…" at bounding box center [751, 395] width 544 height 35
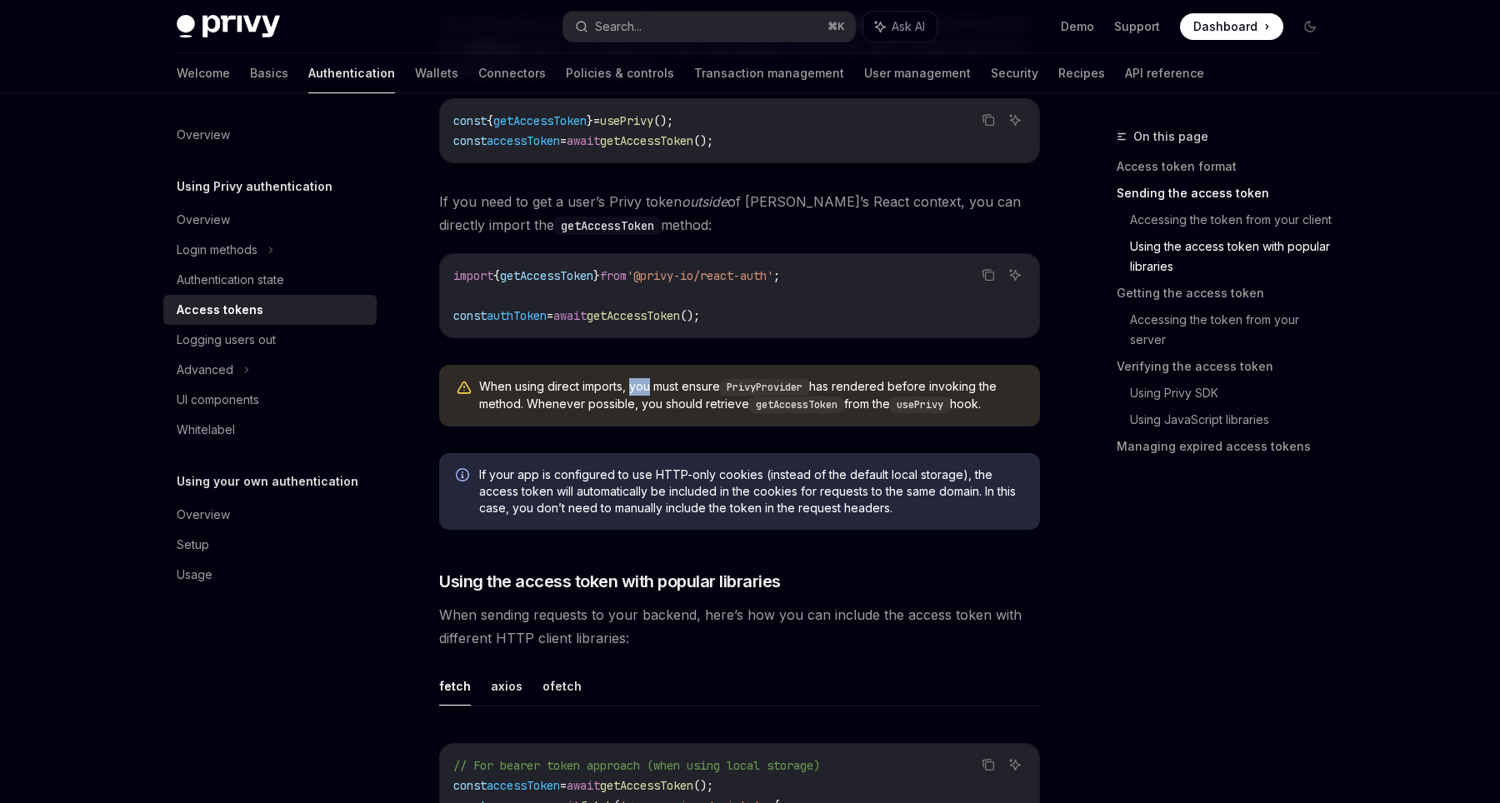
click at [638, 392] on span "When using direct imports, you must ensure PrivyProvider has rendered before in…" at bounding box center [751, 395] width 544 height 35
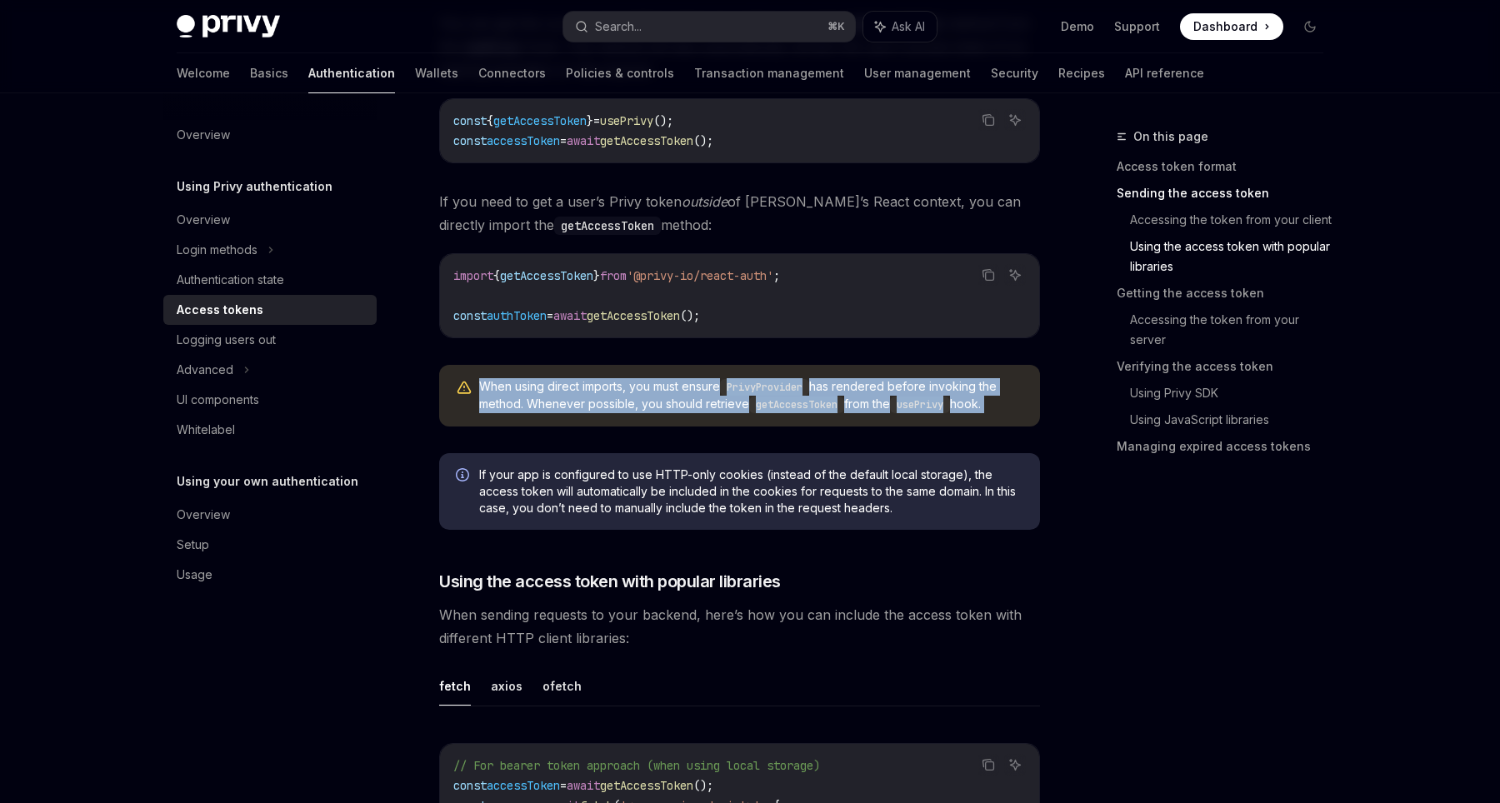
click at [638, 392] on span "When using direct imports, you must ensure PrivyProvider has rendered before in…" at bounding box center [751, 395] width 544 height 35
click at [658, 397] on span "When using direct imports, you must ensure PrivyProvider has rendered before in…" at bounding box center [751, 395] width 544 height 35
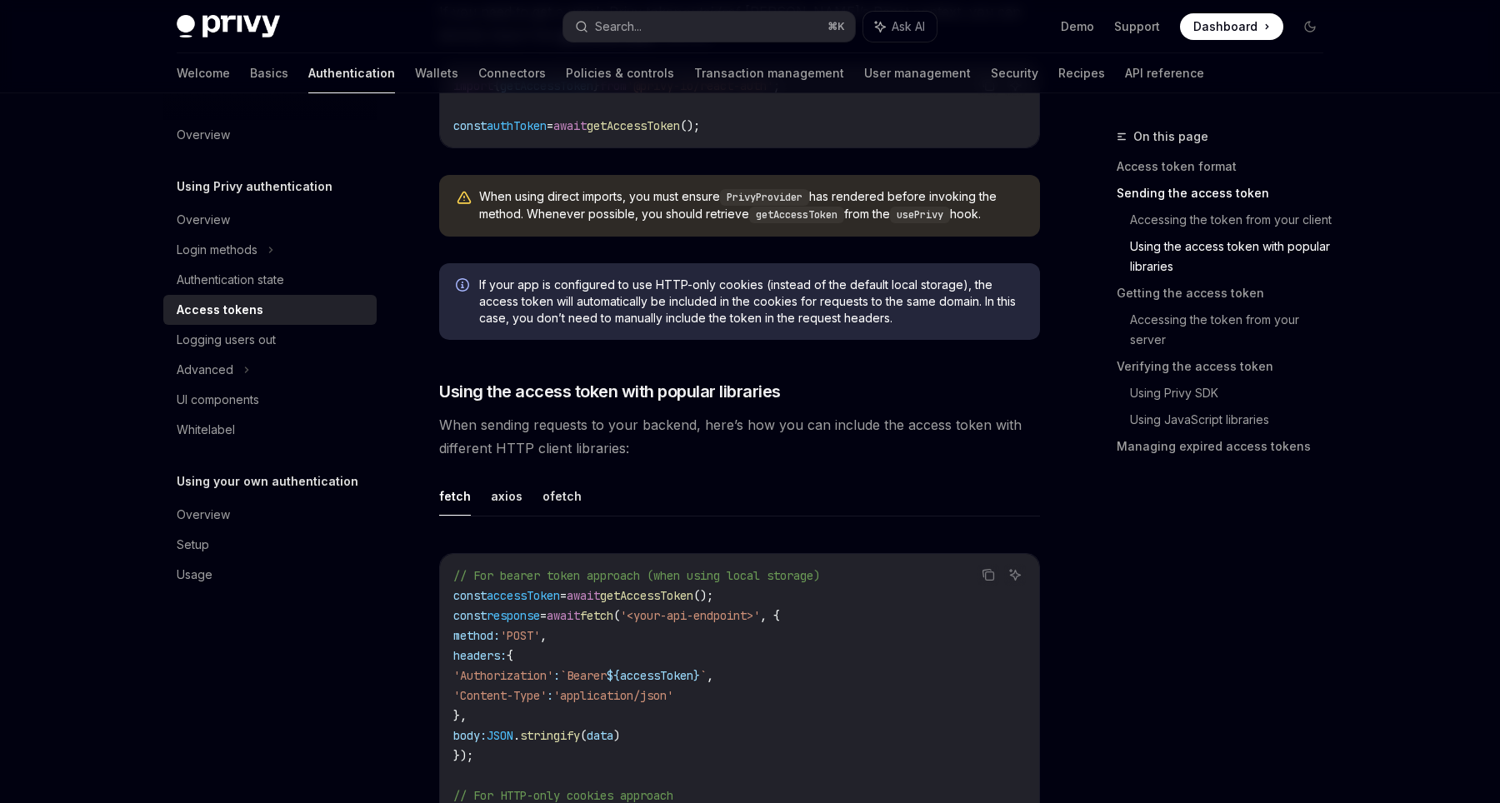
scroll to position [1698, 0]
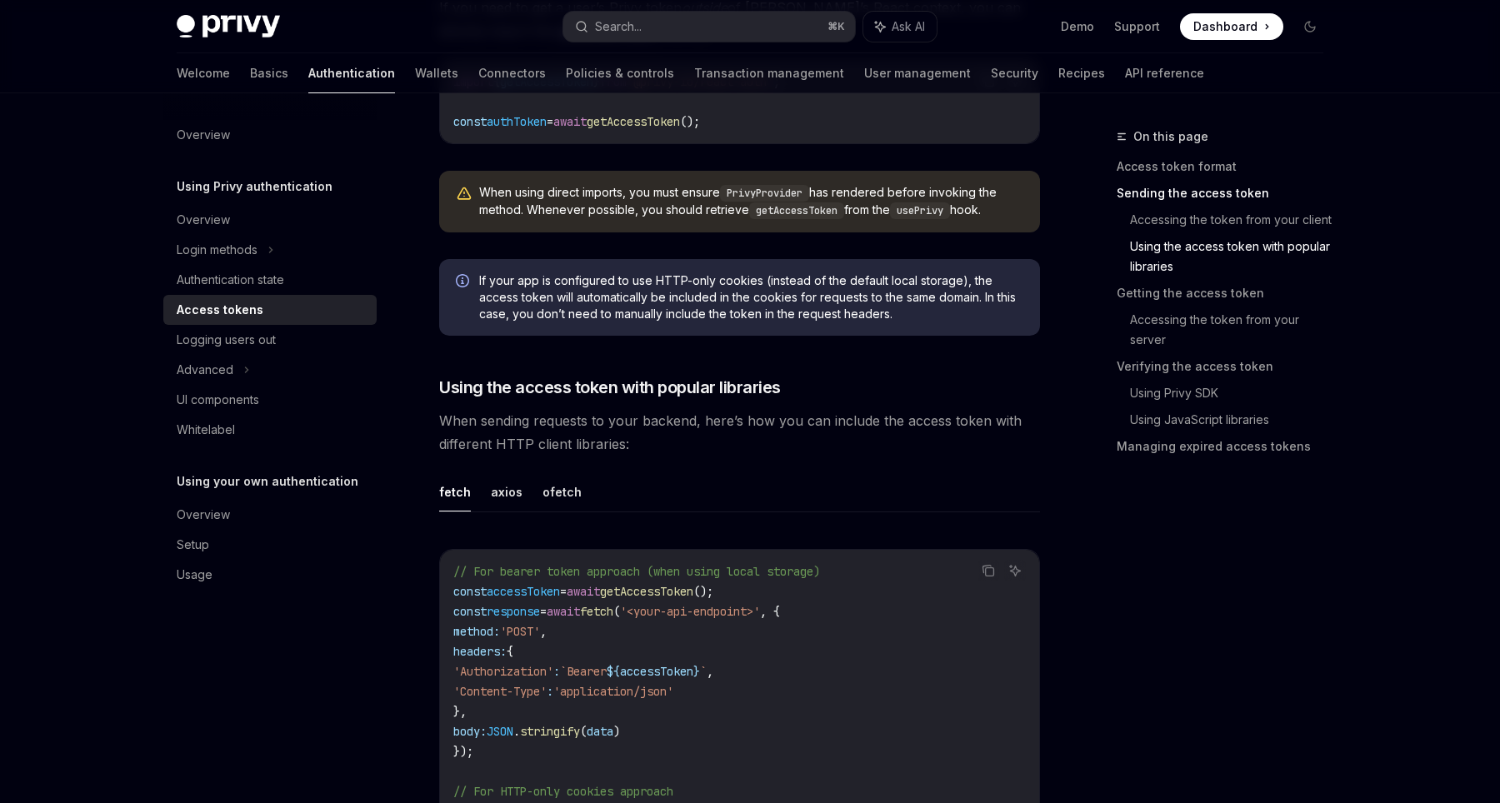
click at [571, 289] on span "If your app is configured to use HTTP-only cookies (instead of the default loca…" at bounding box center [751, 298] width 544 height 50
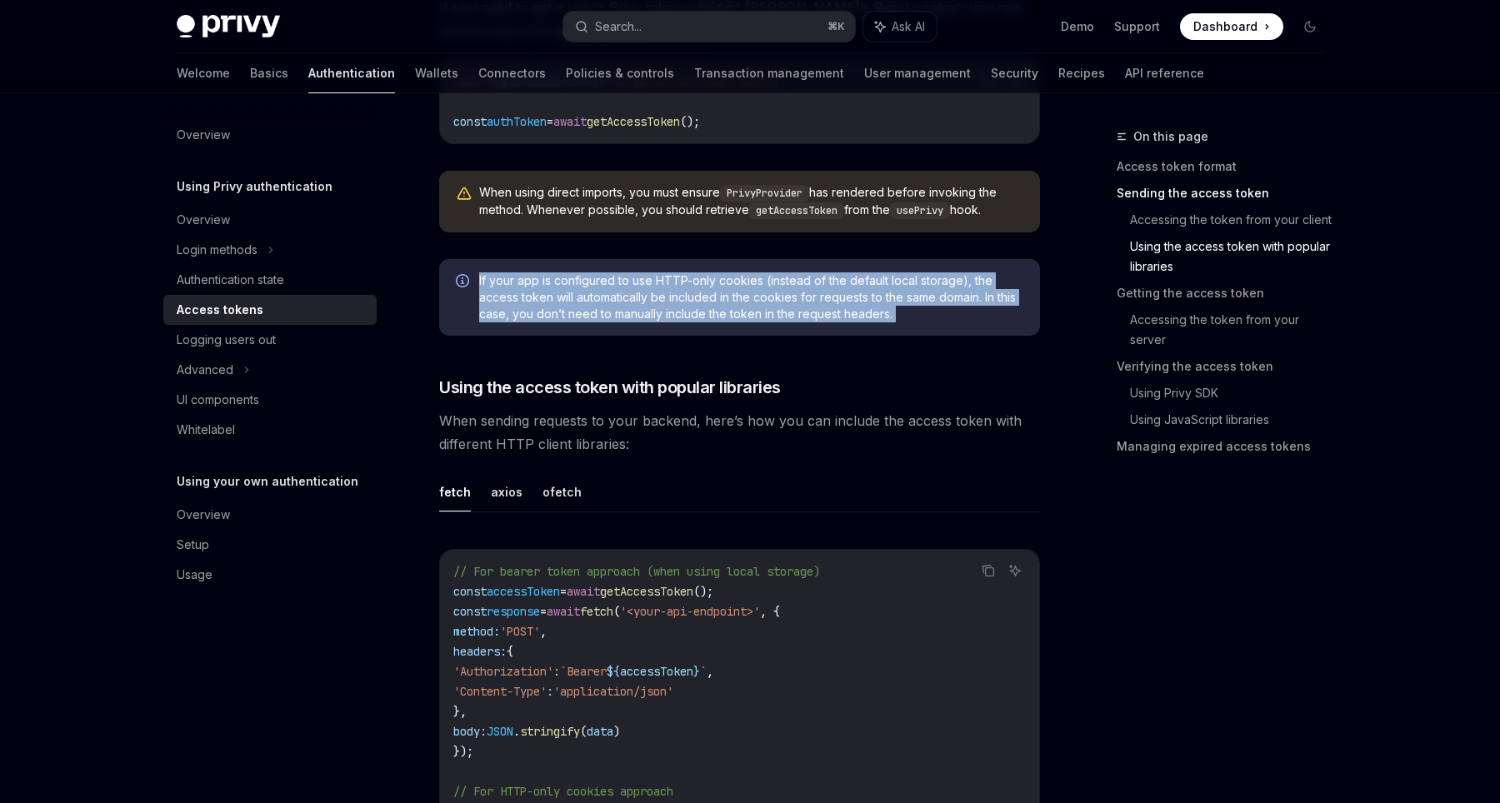
click at [571, 289] on span "If your app is configured to use HTTP-only cookies (instead of the default loca…" at bounding box center [751, 298] width 544 height 50
click at [626, 298] on span "If your app is configured to use HTTP-only cookies (instead of the default loca…" at bounding box center [751, 298] width 544 height 50
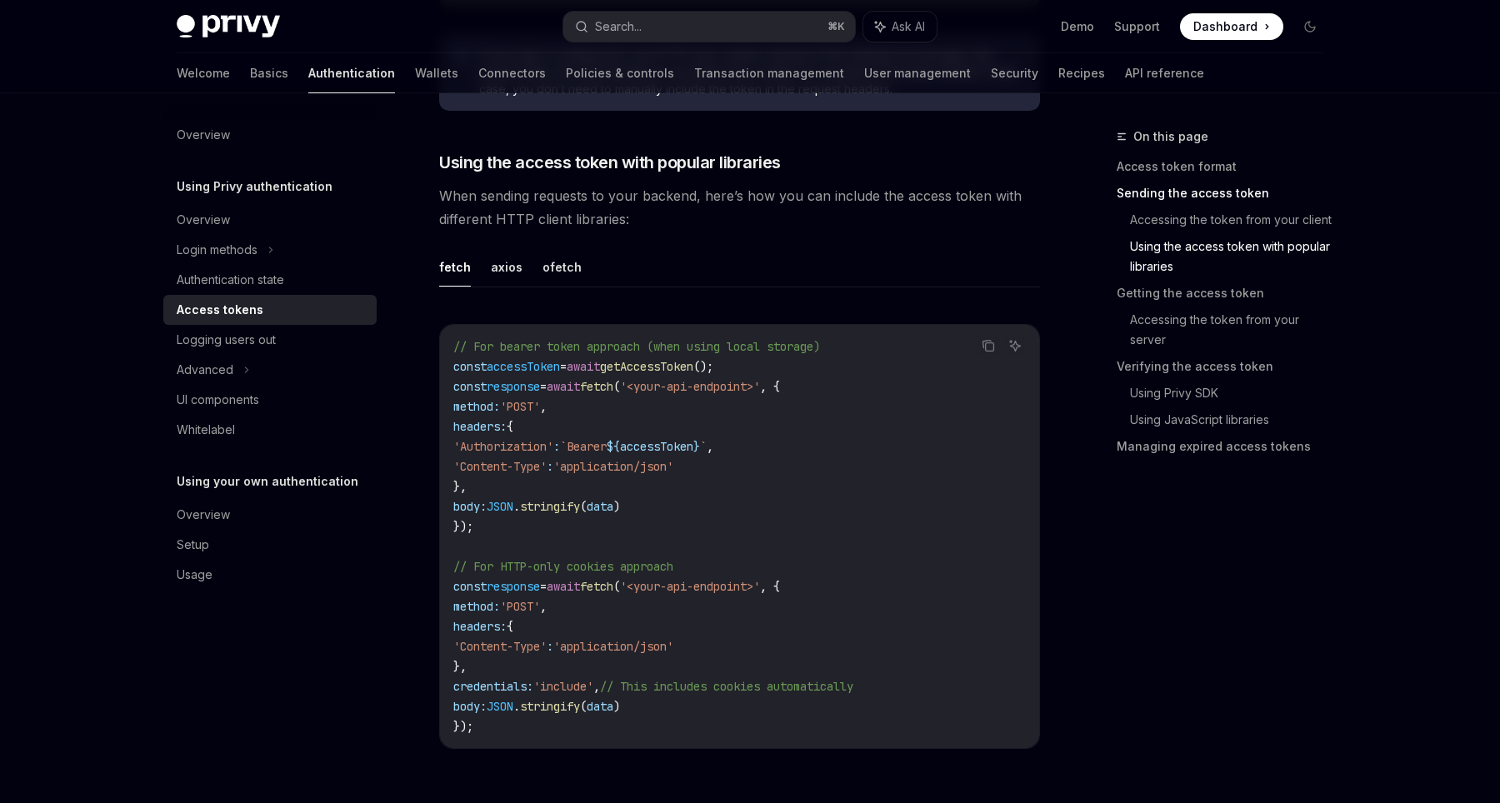
scroll to position [1927, 0]
click at [517, 199] on span "When sending requests to your backend, here’s how you can include the access to…" at bounding box center [739, 204] width 601 height 47
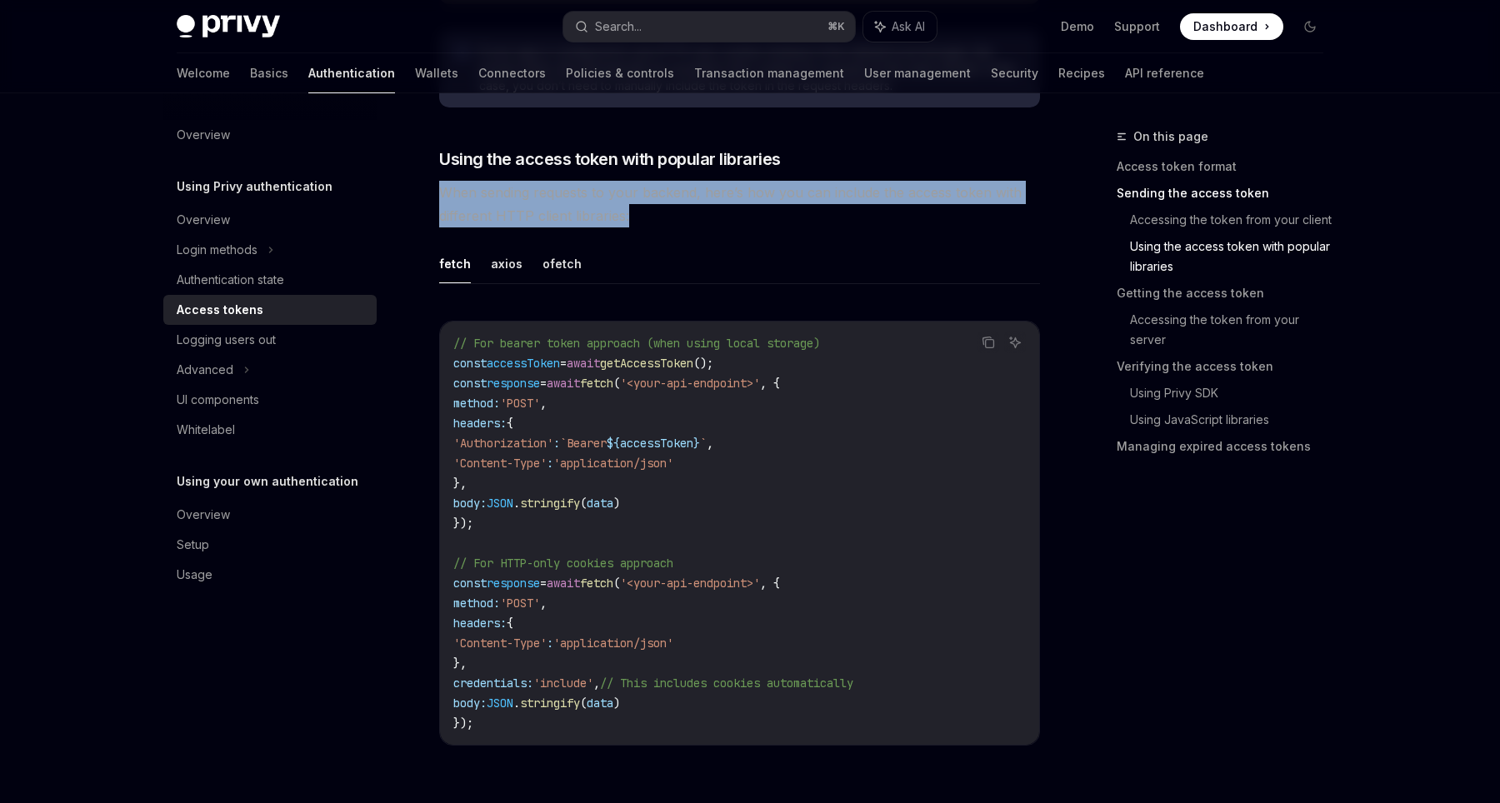
click at [517, 199] on span "When sending requests to your backend, here’s how you can include the access to…" at bounding box center [739, 204] width 601 height 47
click at [562, 223] on span "When sending requests to your backend, here’s how you can include the access to…" at bounding box center [739, 204] width 601 height 47
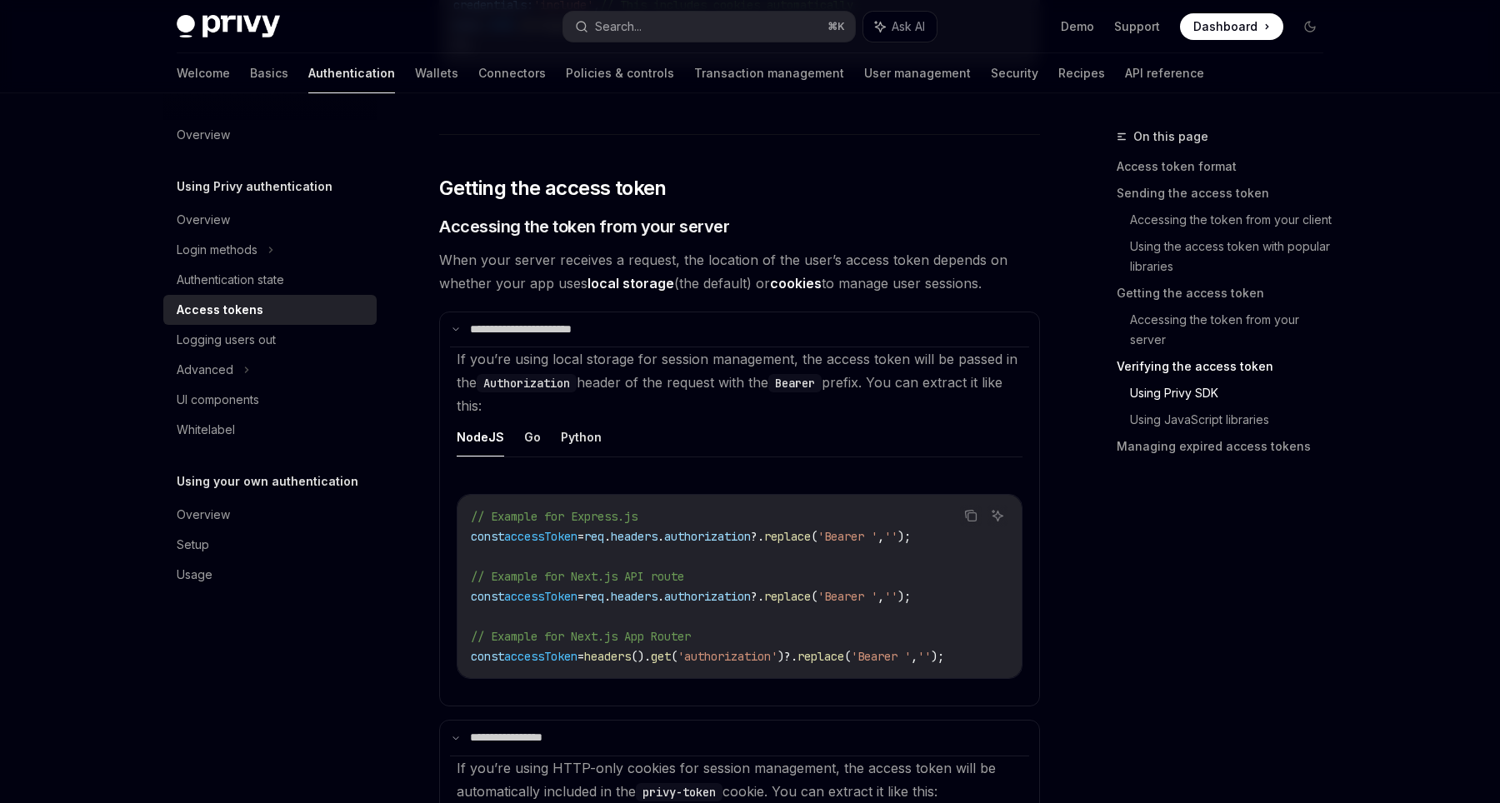
scroll to position [2657, 0]
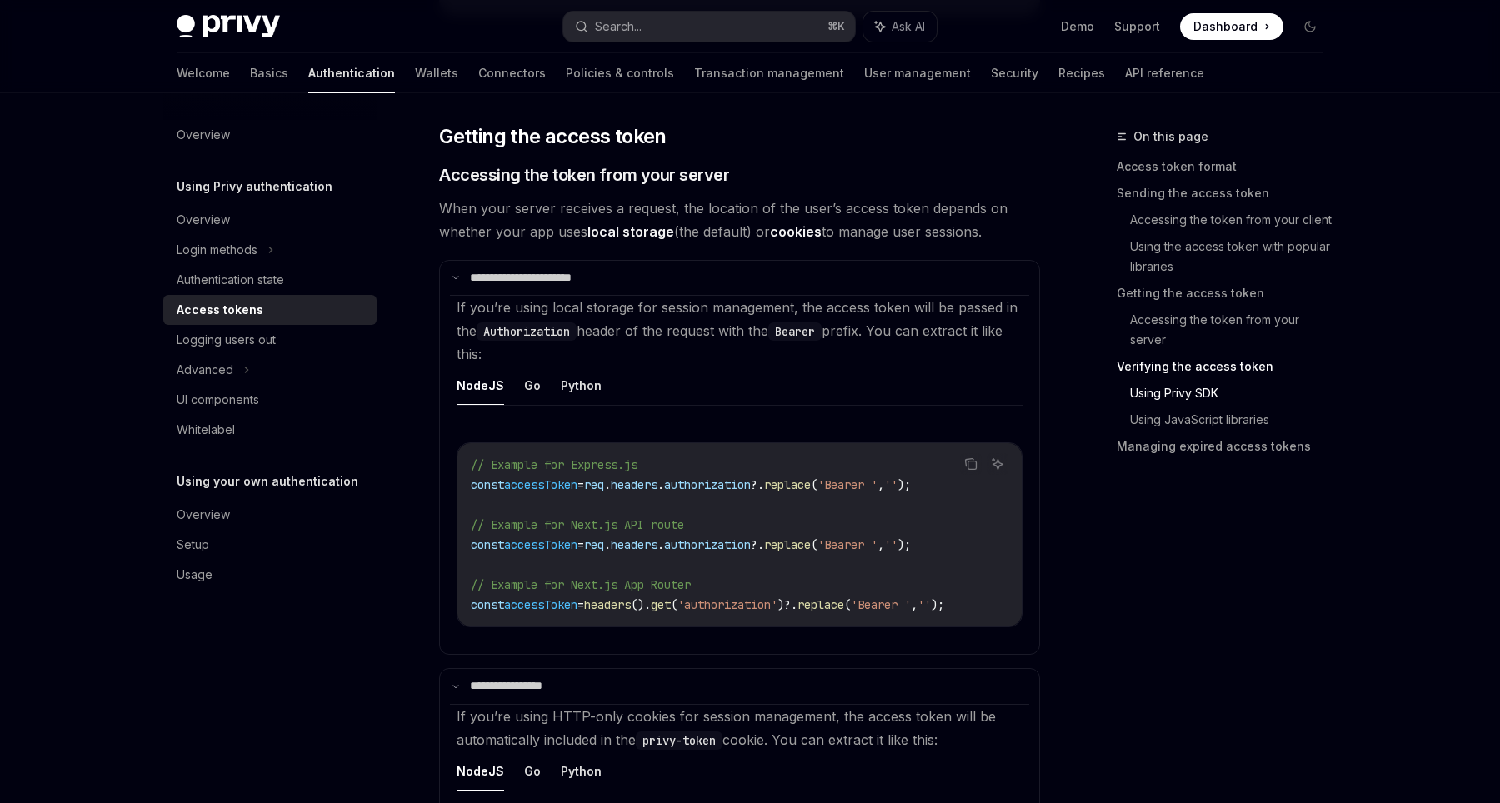
click at [573, 227] on span "When your server receives a request, the location of the user’s access token de…" at bounding box center [739, 220] width 601 height 47
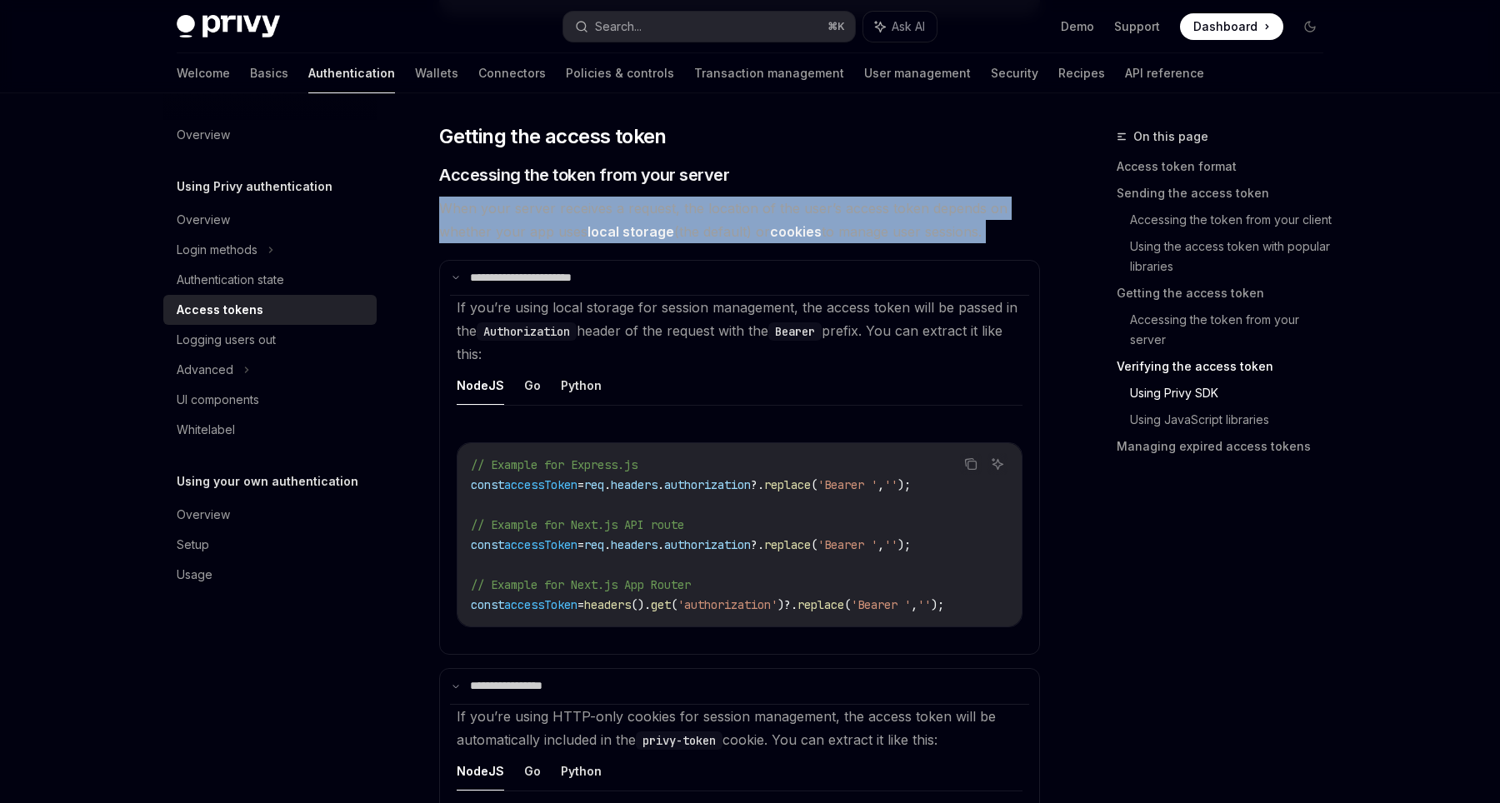
click at [573, 227] on span "When your server receives a request, the location of the user’s access token de…" at bounding box center [739, 220] width 601 height 47
click at [630, 238] on span "When your server receives a request, the location of the user’s access token de…" at bounding box center [739, 220] width 601 height 47
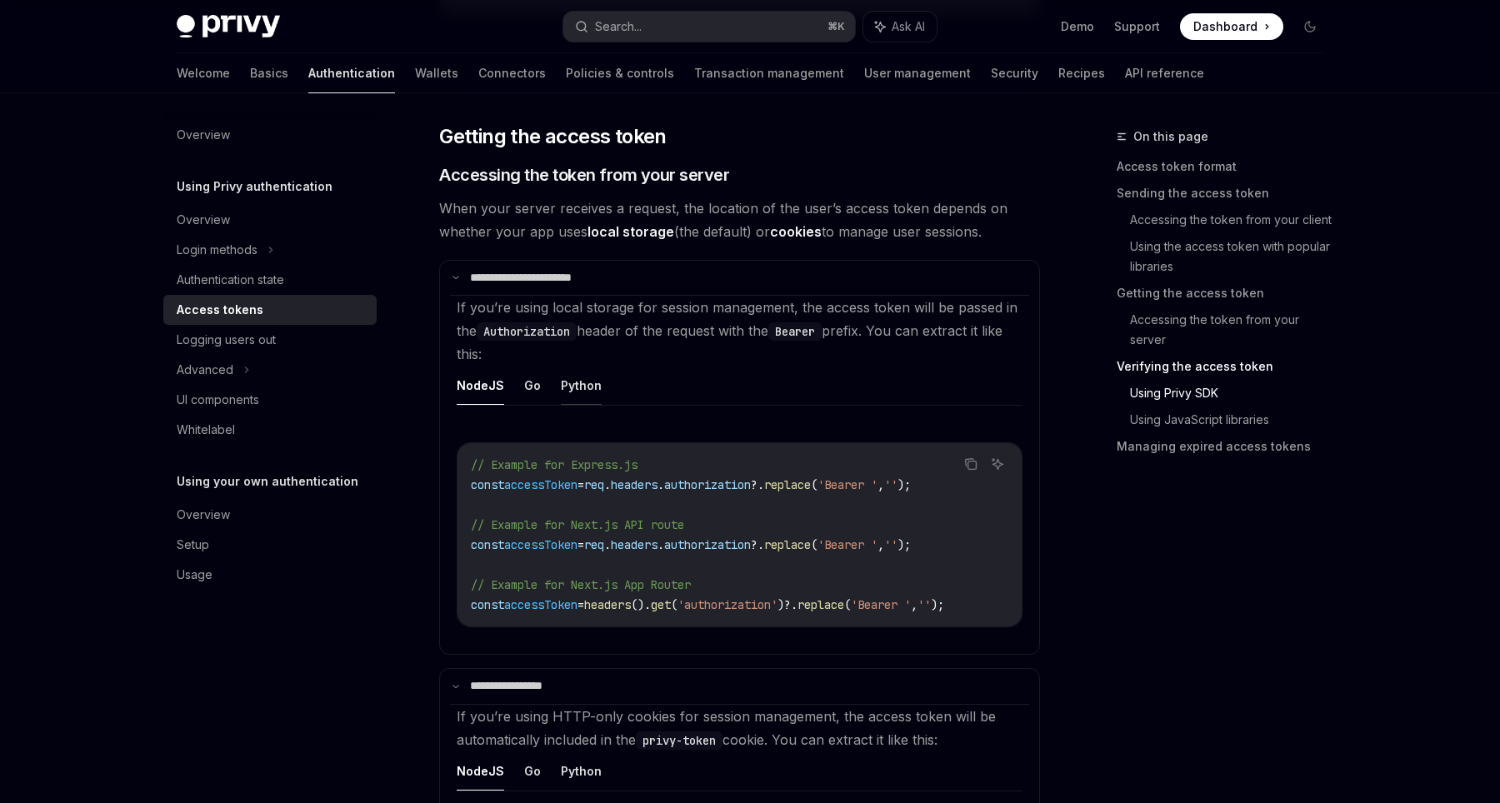
click at [574, 383] on button "Python" at bounding box center [581, 385] width 41 height 39
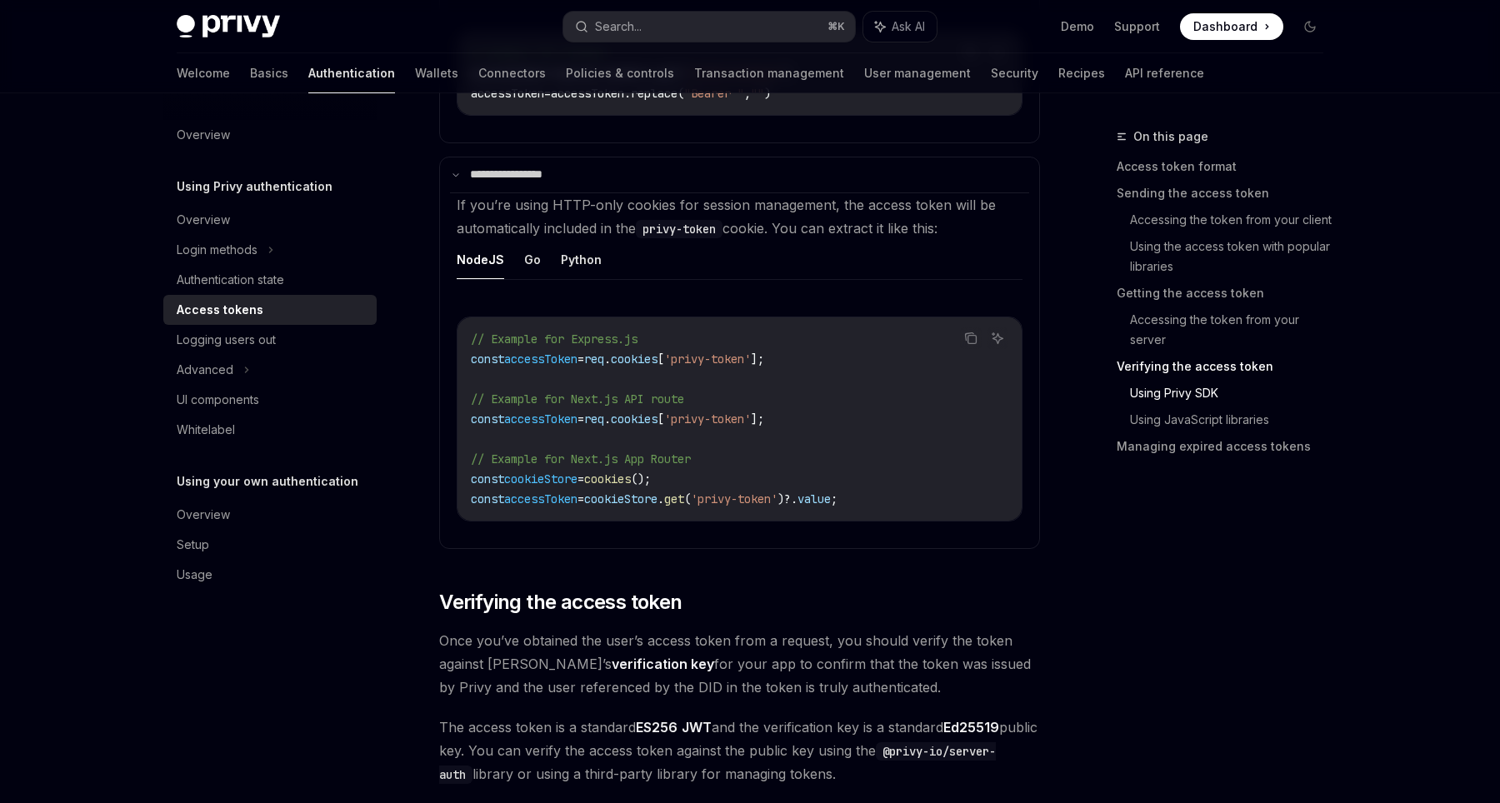
scroll to position [3074, 0]
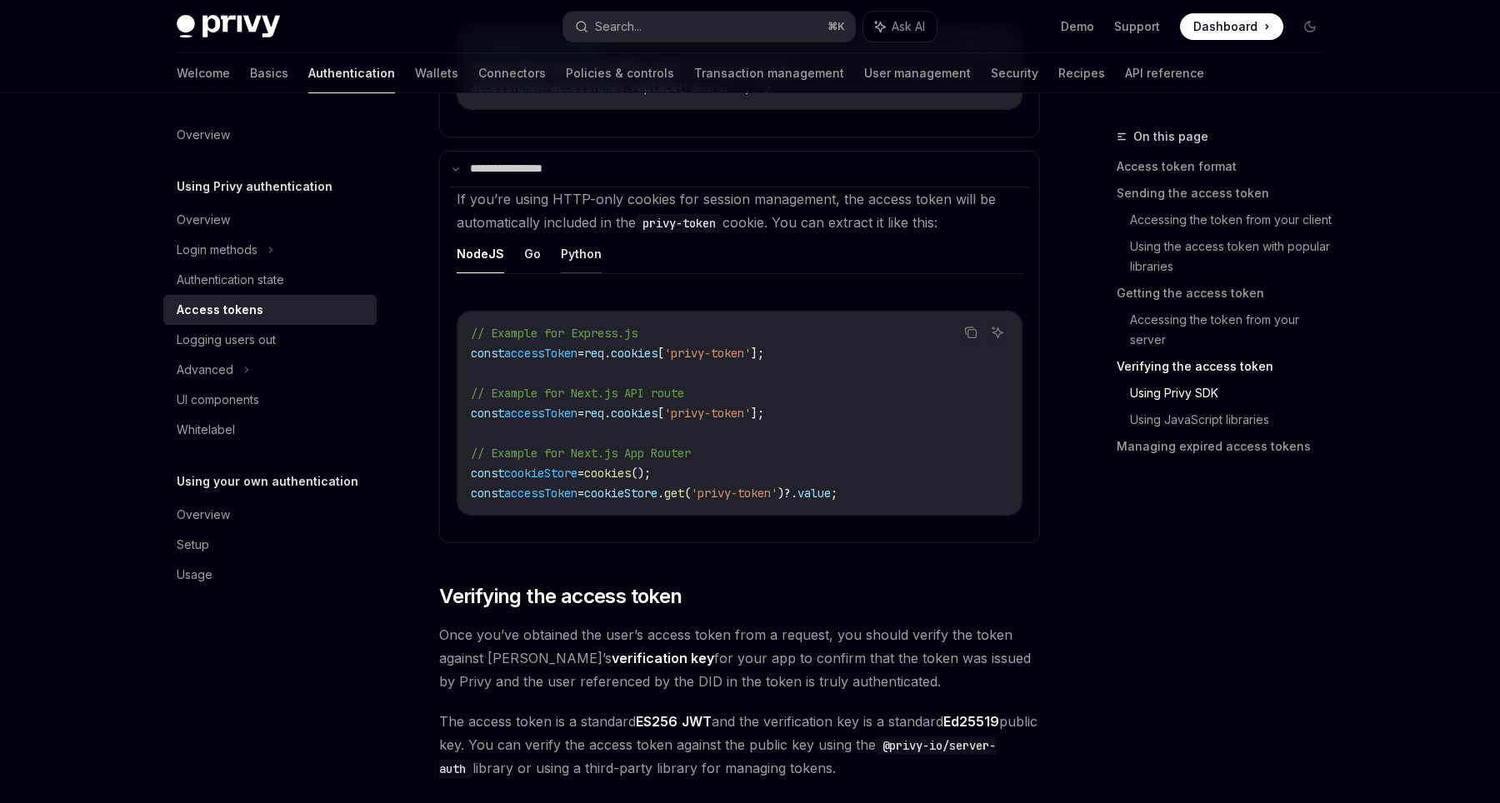
click at [577, 252] on button "Python" at bounding box center [581, 253] width 41 height 39
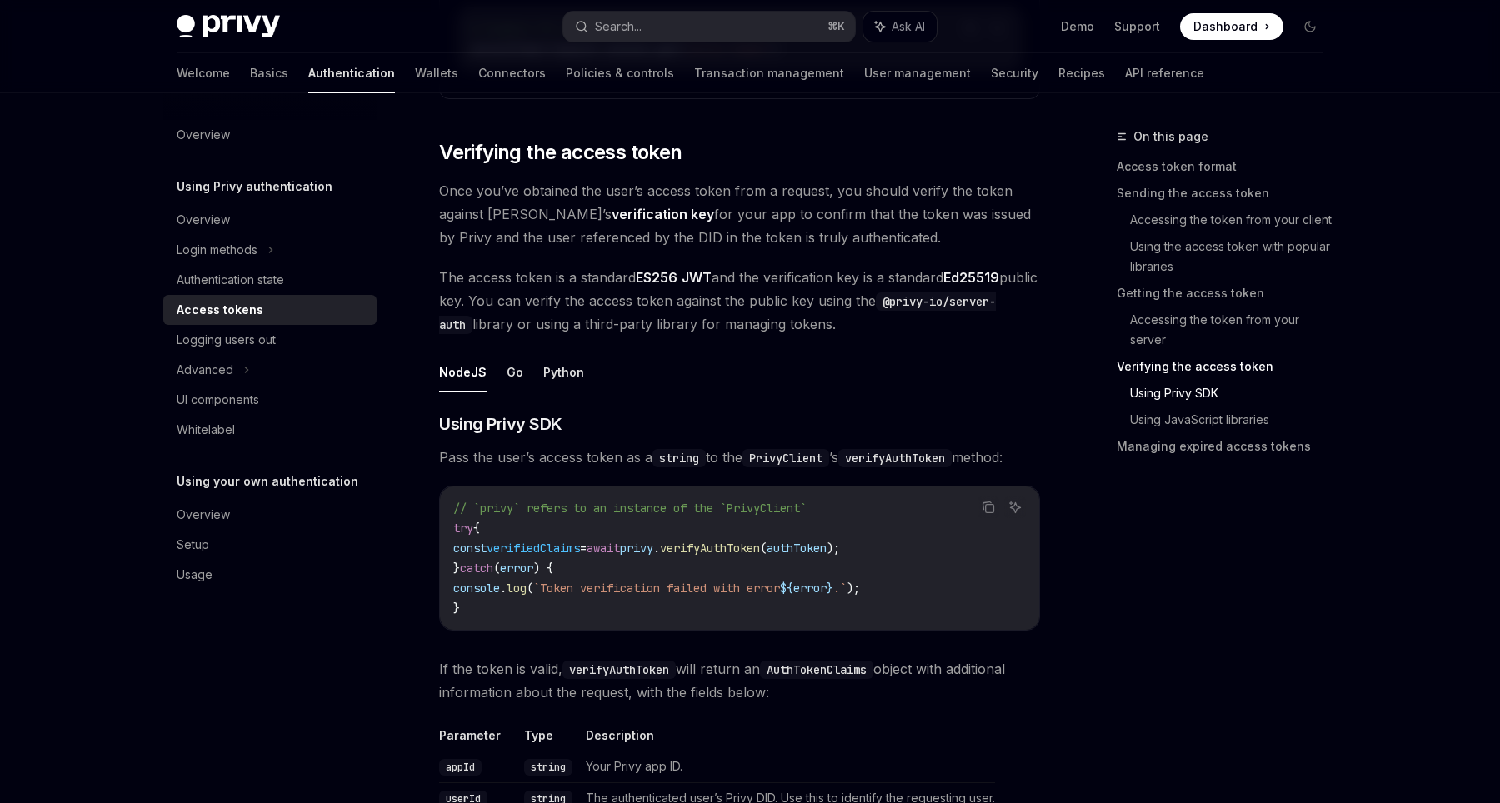
scroll to position [3381, 0]
click at [561, 360] on button "Python" at bounding box center [563, 369] width 41 height 39
type textarea "*"
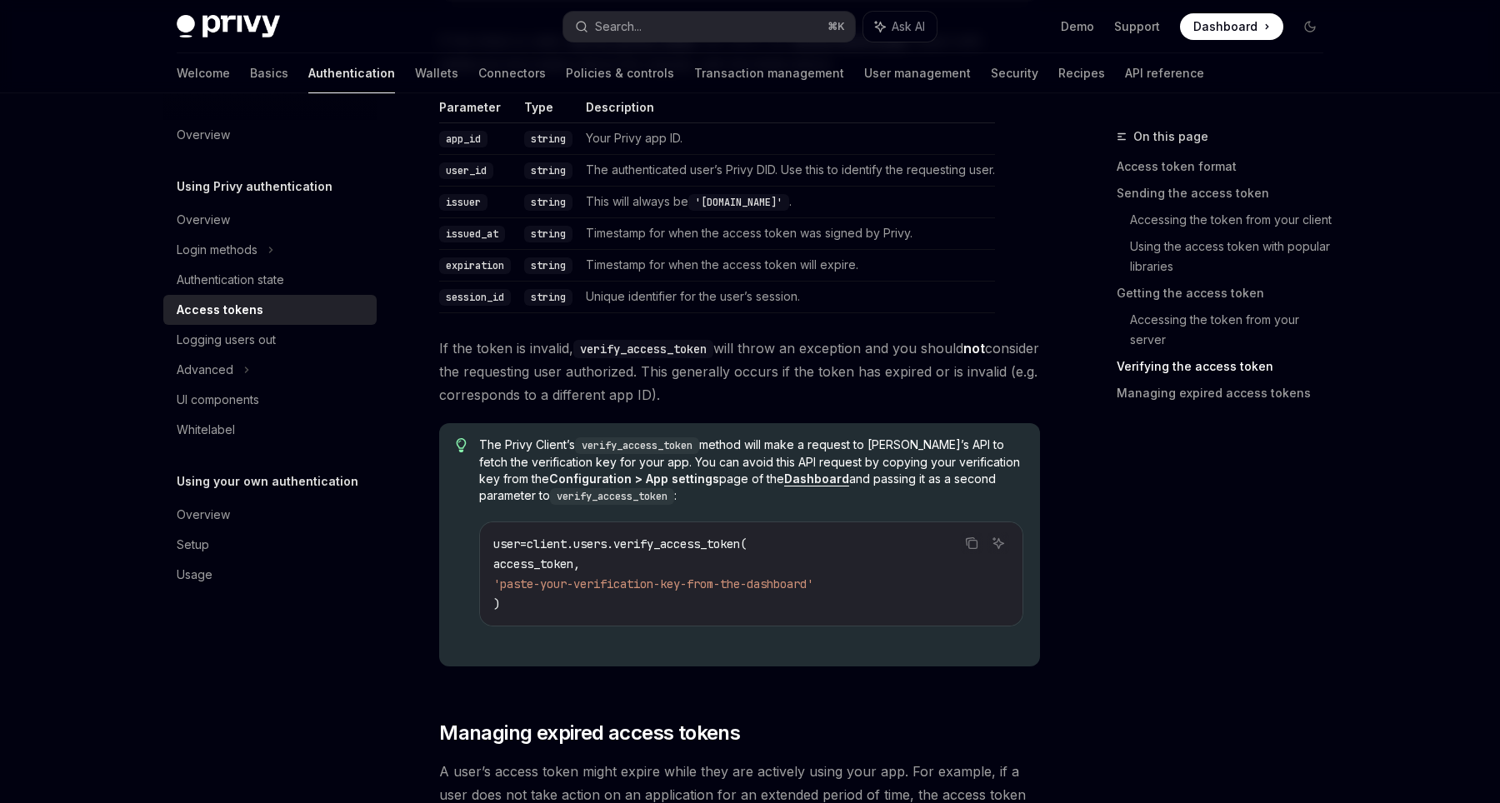
scroll to position [4252, 0]
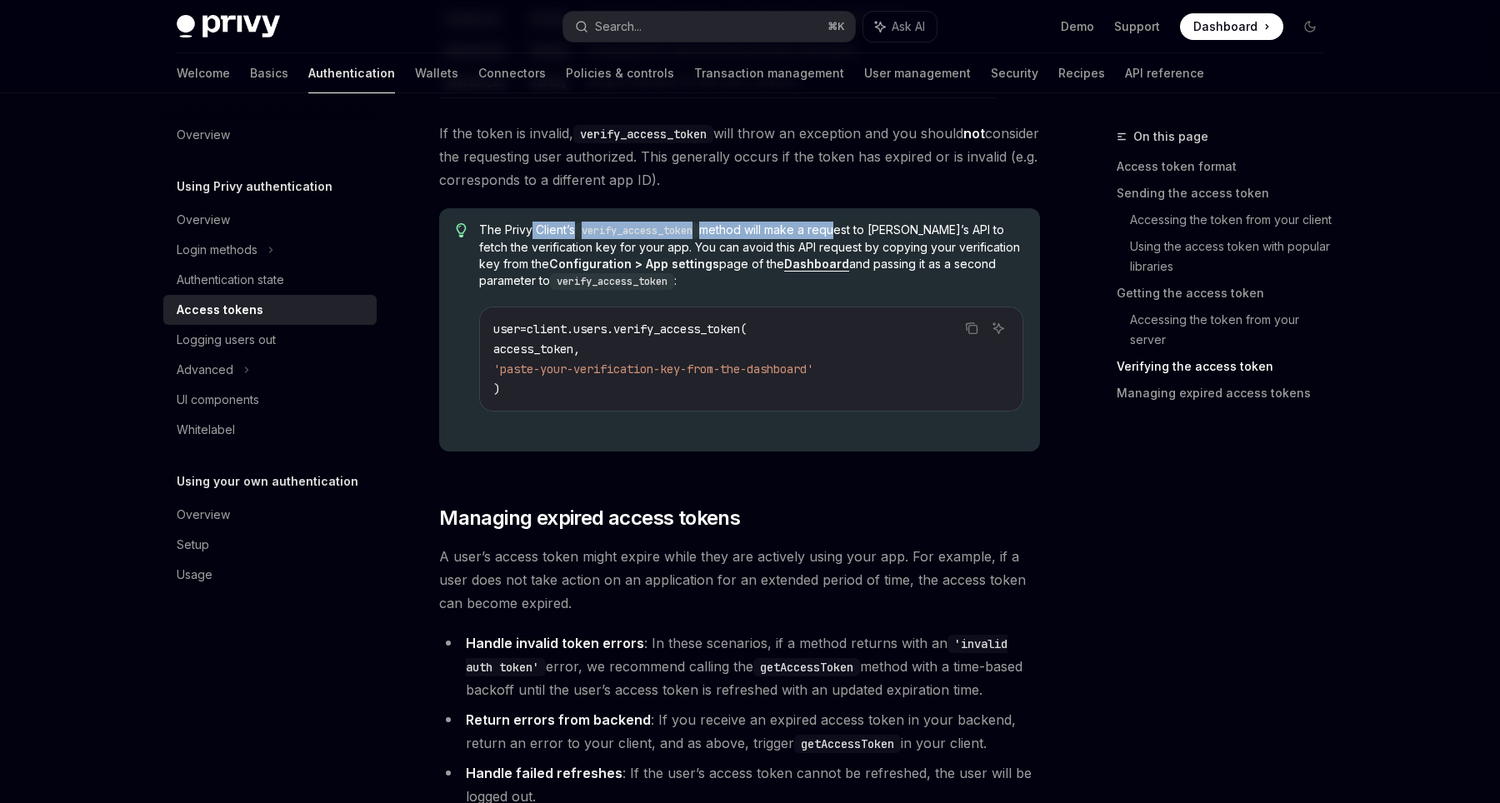
drag, startPoint x: 528, startPoint y: 233, endPoint x: 844, endPoint y: 233, distance: 315.8
click at [843, 233] on span "The Privy Client’s verify_access_token method will make a request to [PERSON_NA…" at bounding box center [751, 256] width 544 height 68
click at [844, 233] on span "The Privy Client’s verify_access_token method will make a request to [PERSON_NA…" at bounding box center [751, 256] width 544 height 68
drag, startPoint x: 568, startPoint y: 249, endPoint x: 783, endPoint y: 248, distance: 215.0
click at [783, 248] on span "The Privy Client’s verify_access_token method will make a request to [PERSON_NA…" at bounding box center [751, 256] width 544 height 68
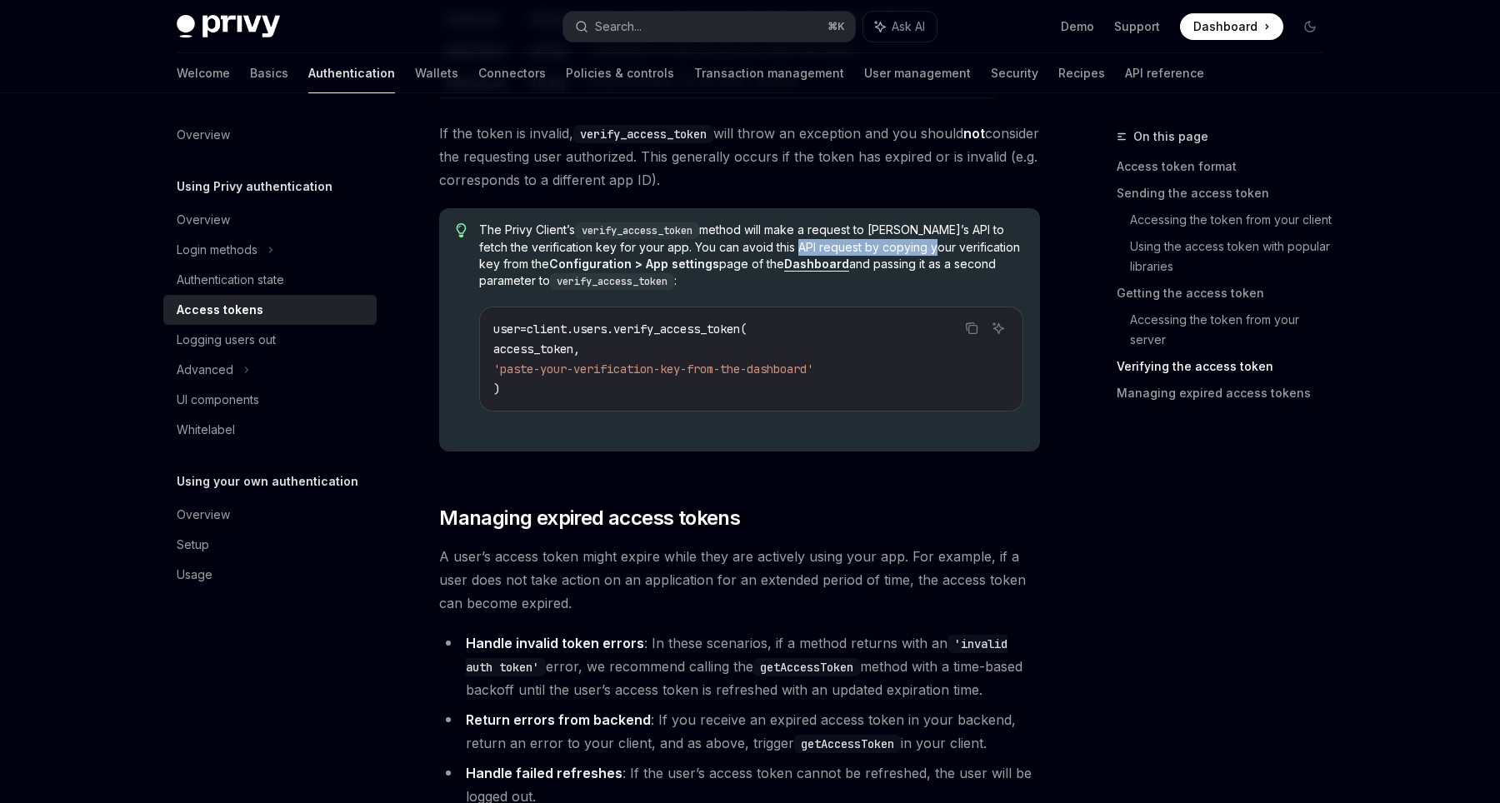
drag, startPoint x: 783, startPoint y: 248, endPoint x: 920, endPoint y: 248, distance: 137.5
click at [920, 248] on span "The Privy Client’s verify_access_token method will make a request to [PERSON_NA…" at bounding box center [751, 256] width 544 height 68
drag, startPoint x: 708, startPoint y: 248, endPoint x: 818, endPoint y: 246, distance: 110.0
click at [819, 246] on span "The Privy Client’s verify_access_token method will make a request to [PERSON_NA…" at bounding box center [751, 256] width 544 height 68
click at [885, 247] on span "The Privy Client’s verify_access_token method will make a request to [PERSON_NA…" at bounding box center [751, 256] width 544 height 68
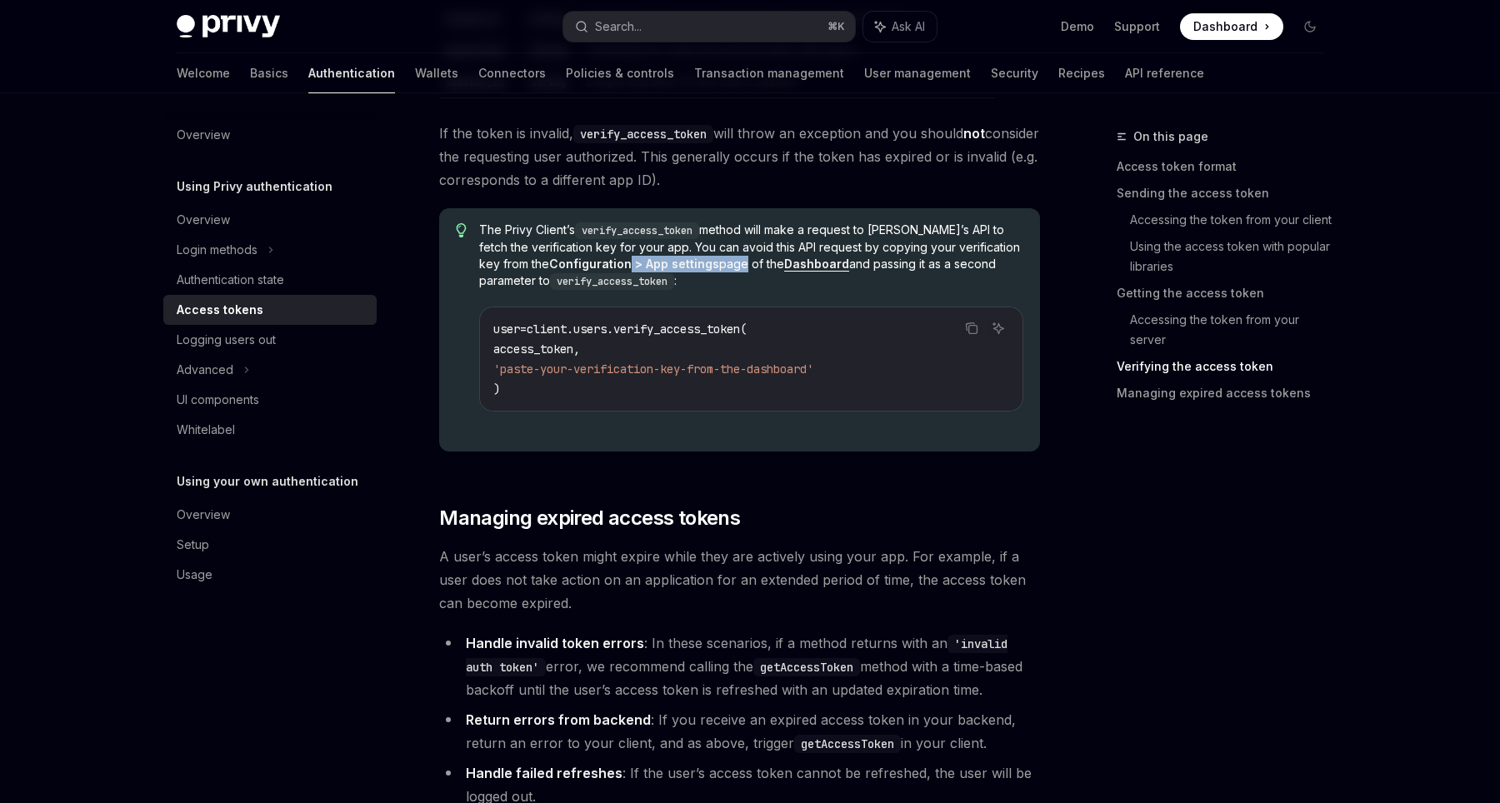
drag, startPoint x: 578, startPoint y: 264, endPoint x: 686, endPoint y: 262, distance: 108.4
click at [687, 263] on span "The Privy Client’s verify_access_token method will make a request to [PERSON_NA…" at bounding box center [751, 256] width 544 height 68
click at [860, 250] on span "The Privy Client’s verify_access_token method will make a request to [PERSON_NA…" at bounding box center [751, 256] width 544 height 68
drag, startPoint x: 802, startPoint y: 263, endPoint x: 963, endPoint y: 263, distance: 160.8
click at [963, 263] on span "The Privy Client’s verify_access_token method will make a request to [PERSON_NA…" at bounding box center [751, 256] width 544 height 68
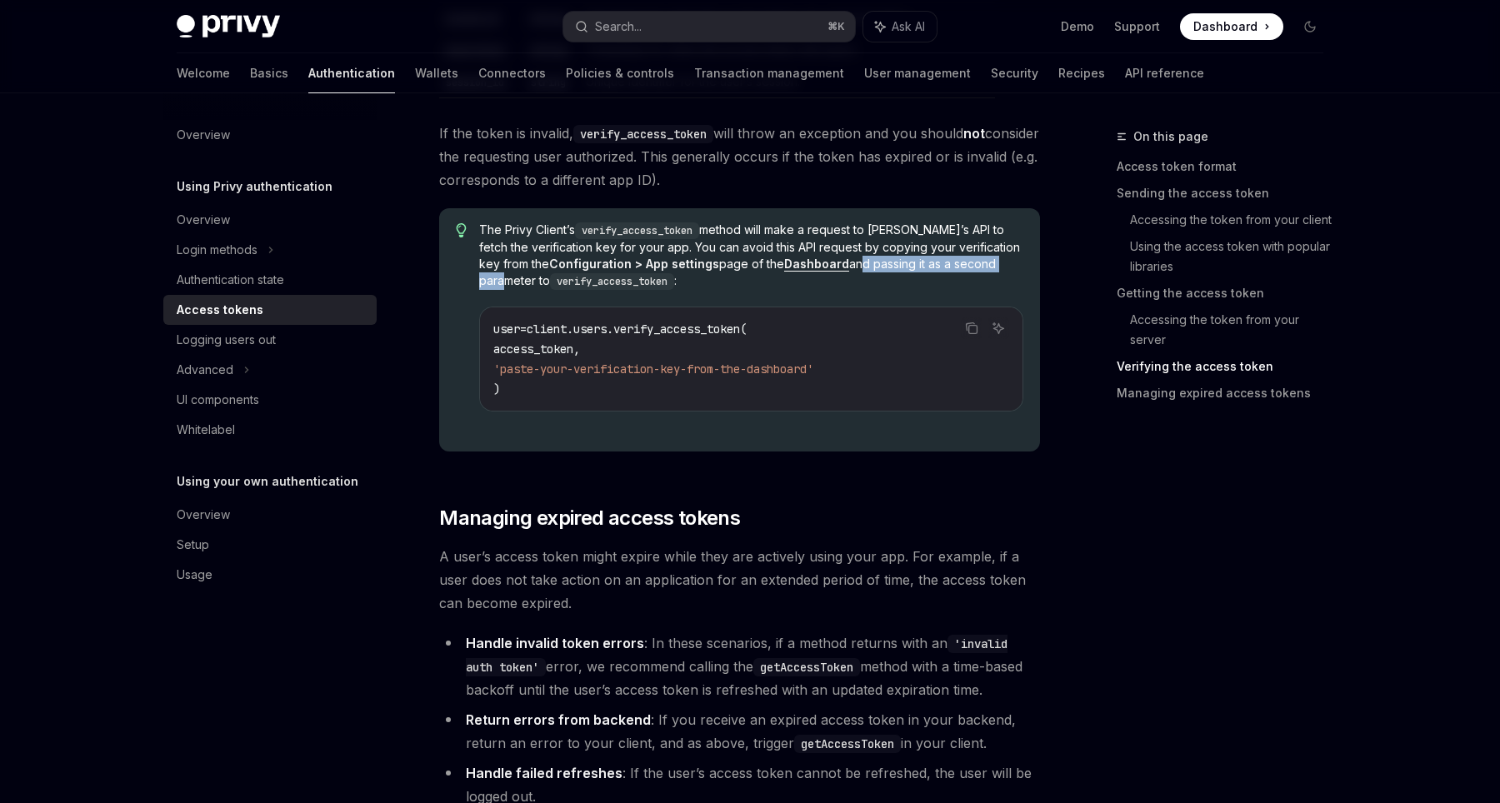
click at [882, 263] on span "The Privy Client’s verify_access_token method will make a request to [PERSON_NA…" at bounding box center [751, 256] width 544 height 68
